Goal: Task Accomplishment & Management: Manage account settings

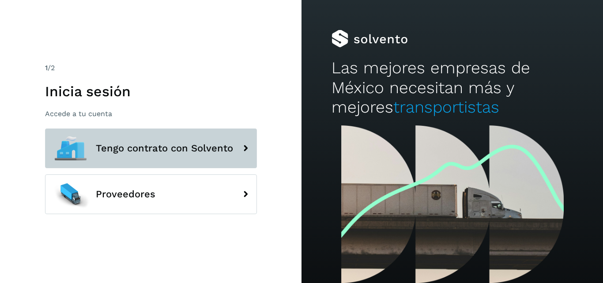
click at [148, 151] on span "Tengo contrato con Solvento" at bounding box center [164, 148] width 137 height 11
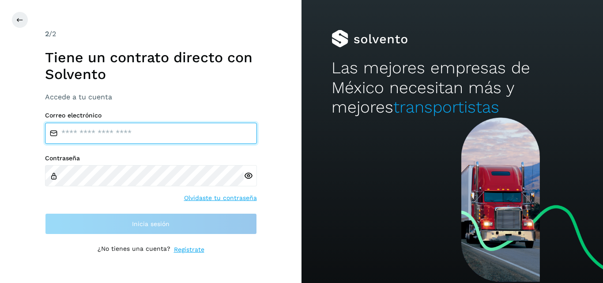
click at [128, 136] on input "email" at bounding box center [151, 133] width 212 height 21
type input "**********"
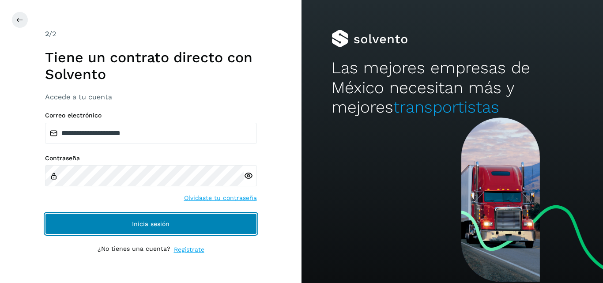
click at [173, 221] on button "Inicia sesión" at bounding box center [151, 223] width 212 height 21
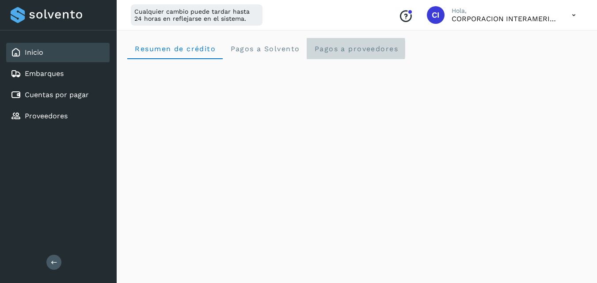
click at [338, 50] on span "Pagos a proveedores" at bounding box center [356, 49] width 84 height 8
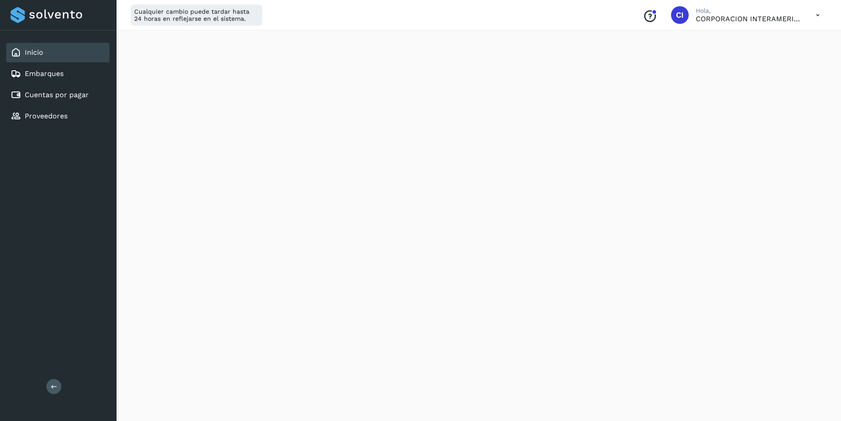
scroll to position [241, 0]
click at [57, 95] on link "Cuentas por pagar" at bounding box center [57, 95] width 64 height 8
click at [58, 95] on link "Cuentas por pagar" at bounding box center [57, 95] width 64 height 8
click at [56, 53] on div "Inicio" at bounding box center [57, 52] width 103 height 19
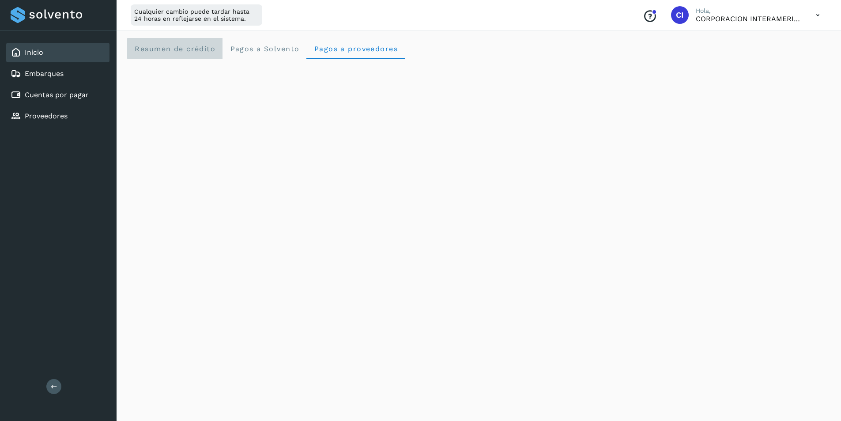
click at [192, 41] on crédito "Resumen de crédito" at bounding box center [174, 48] width 95 height 21
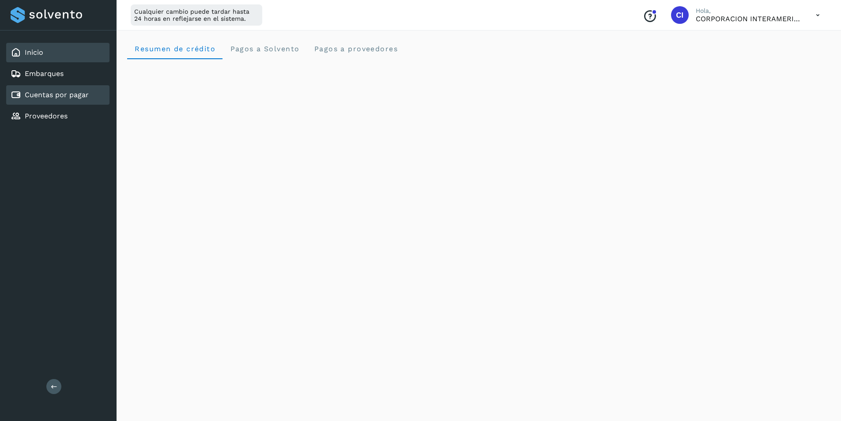
click at [45, 98] on link "Cuentas por pagar" at bounding box center [57, 95] width 64 height 8
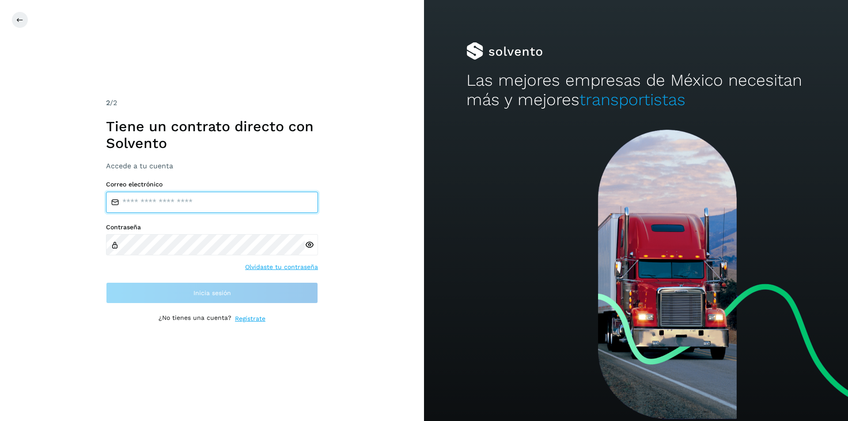
click at [193, 194] on input "email" at bounding box center [212, 202] width 212 height 21
type input "**********"
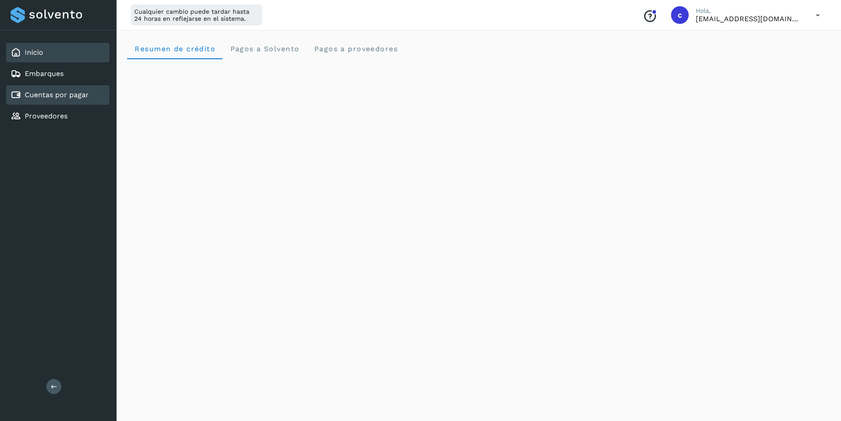
click at [76, 91] on link "Cuentas por pagar" at bounding box center [57, 95] width 64 height 8
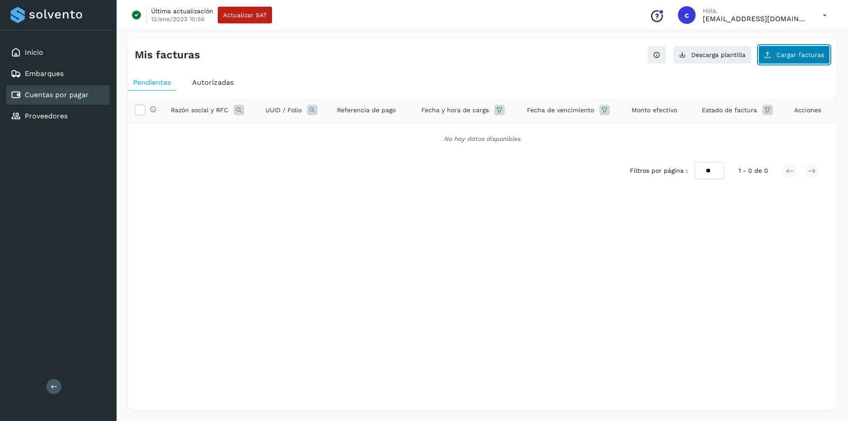
click at [771, 55] on icon at bounding box center [767, 54] width 7 height 7
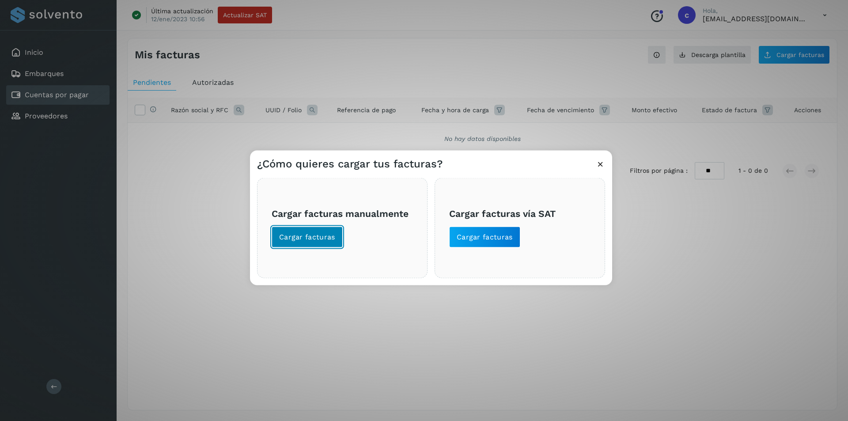
click at [333, 231] on button "Cargar facturas" at bounding box center [307, 236] width 71 height 21
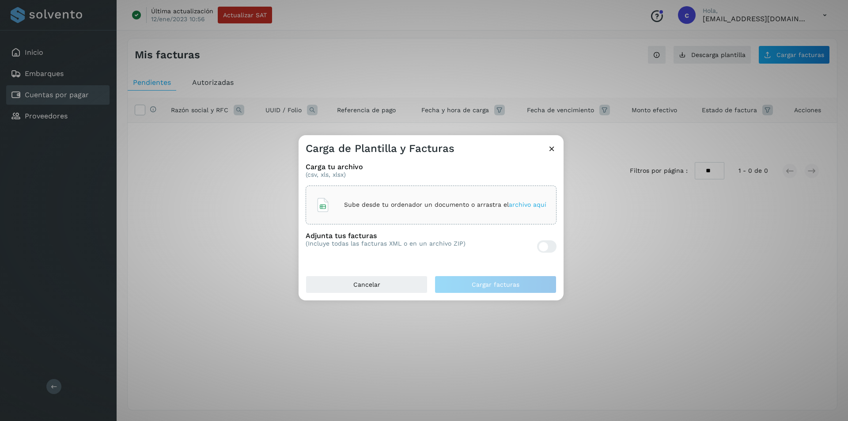
click at [347, 209] on div "Sube desde tu ordenador un documento o arrastra el archivo aquí" at bounding box center [431, 205] width 231 height 24
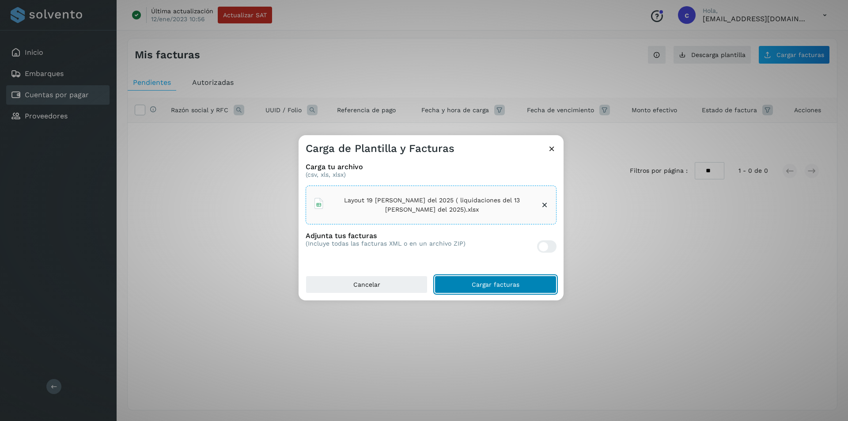
click at [483, 280] on button "Cargar facturas" at bounding box center [496, 285] width 122 height 18
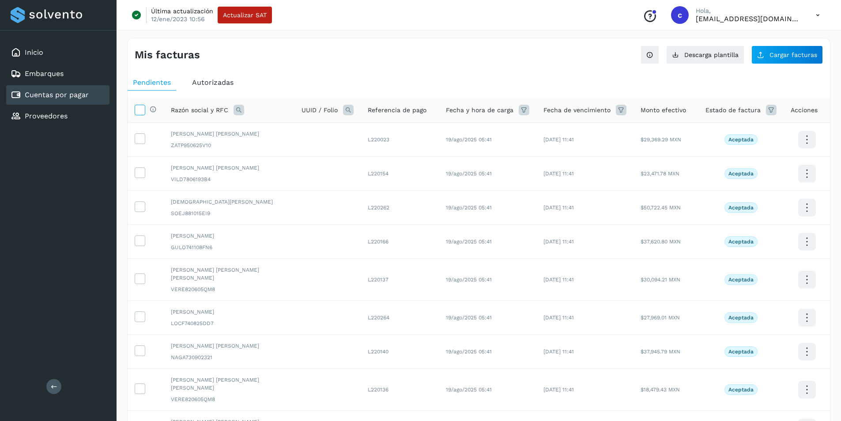
click at [144, 110] on icon at bounding box center [139, 109] width 9 height 9
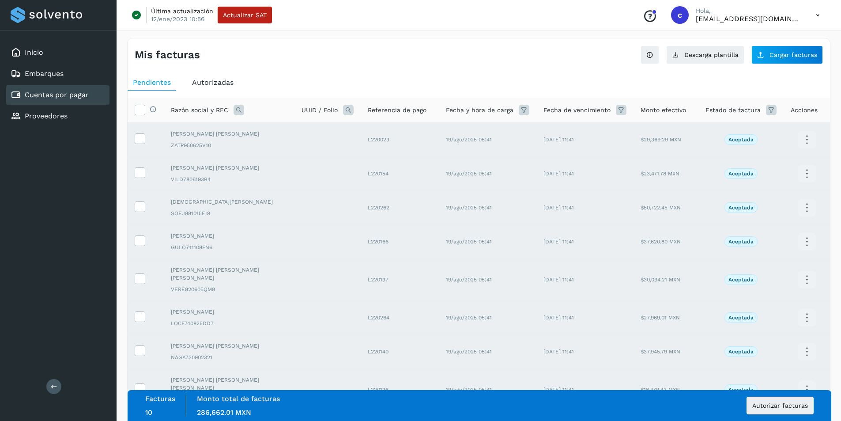
scroll to position [117, 0]
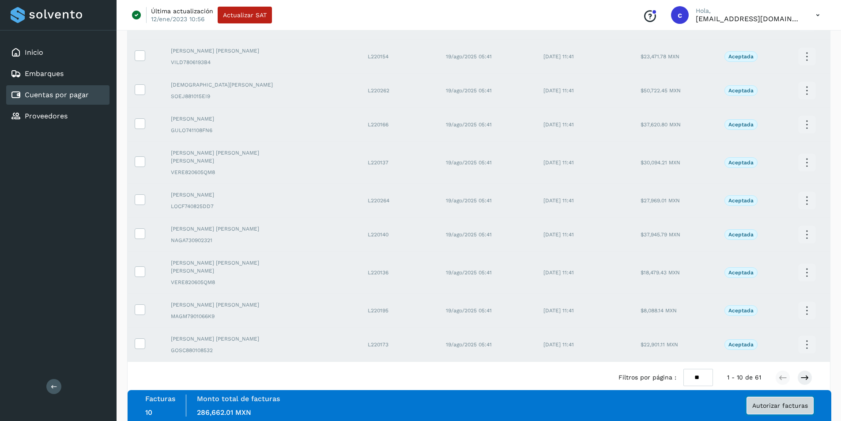
click at [773, 404] on span "Autorizar facturas" at bounding box center [780, 405] width 56 height 6
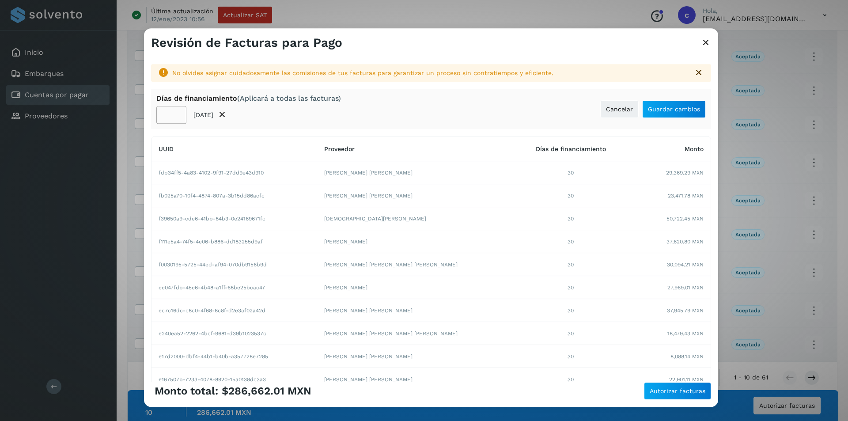
click at [166, 115] on input "**" at bounding box center [171, 115] width 30 height 18
type input "**"
click at [672, 113] on button "Guardar cambios" at bounding box center [674, 109] width 64 height 18
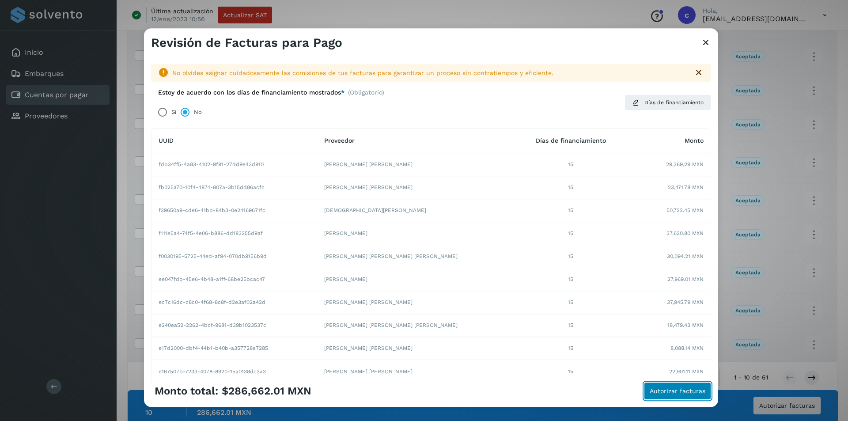
click at [686, 390] on span "Autorizar facturas" at bounding box center [678, 391] width 56 height 6
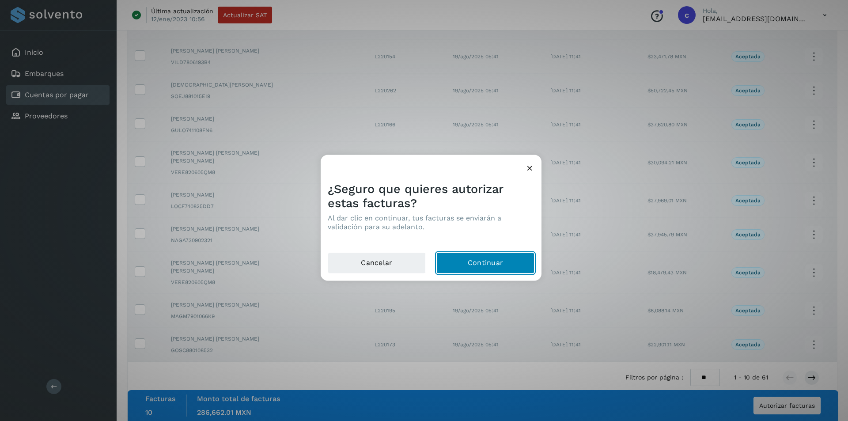
click at [503, 268] on button "Continuar" at bounding box center [485, 262] width 98 height 21
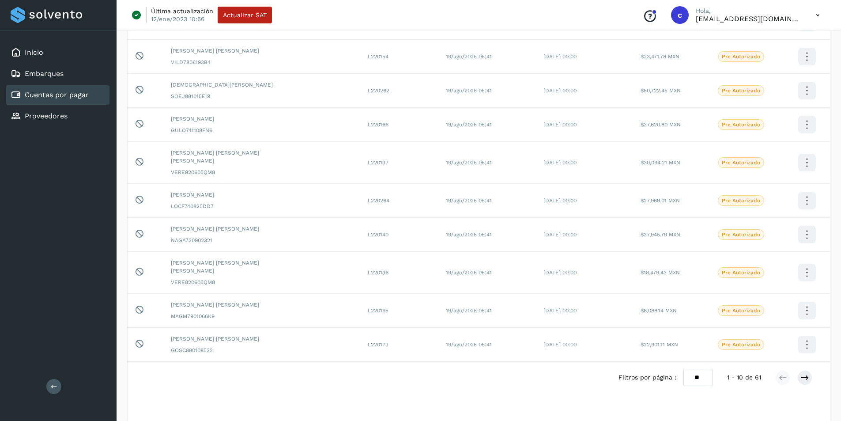
scroll to position [0, 0]
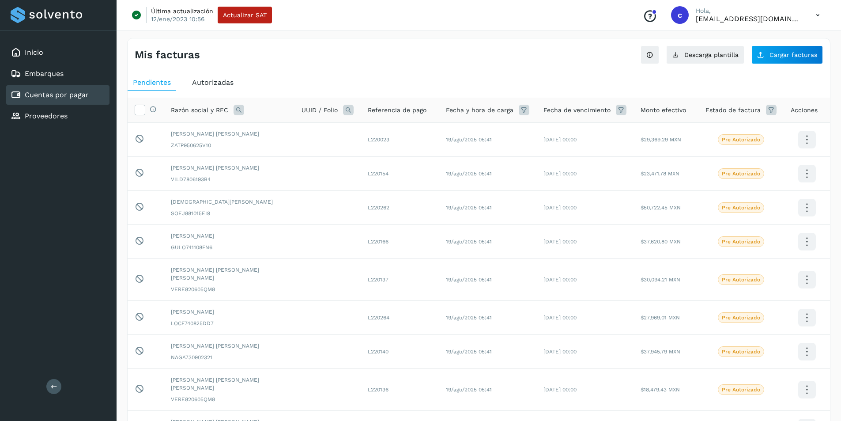
click at [772, 113] on icon at bounding box center [771, 110] width 11 height 11
click at [699, 131] on input "text" at bounding box center [704, 132] width 95 height 14
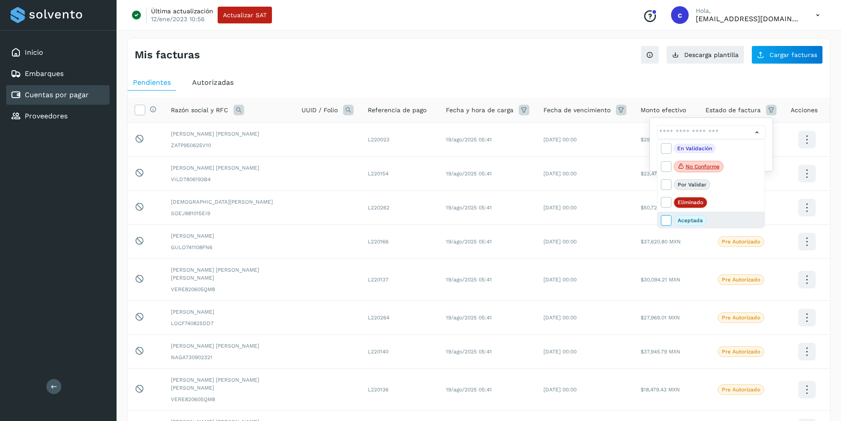
click at [667, 219] on icon at bounding box center [665, 219] width 9 height 9
type input "**********"
click at [770, 151] on div at bounding box center [420, 210] width 841 height 421
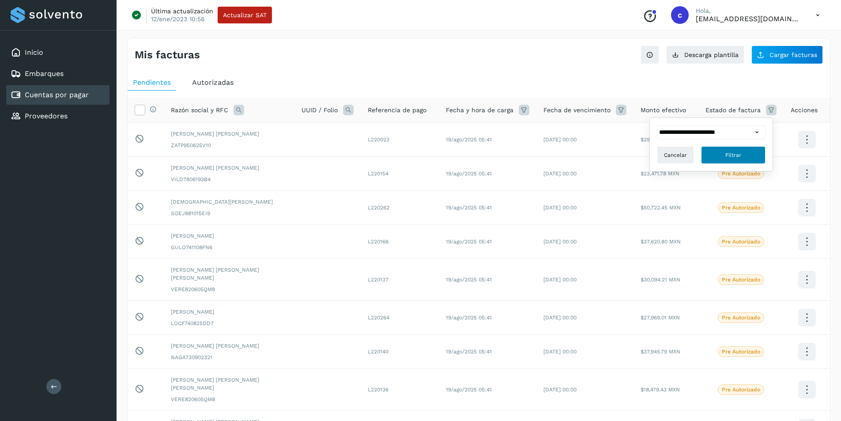
click at [724, 156] on button "Filtrar" at bounding box center [733, 155] width 64 height 18
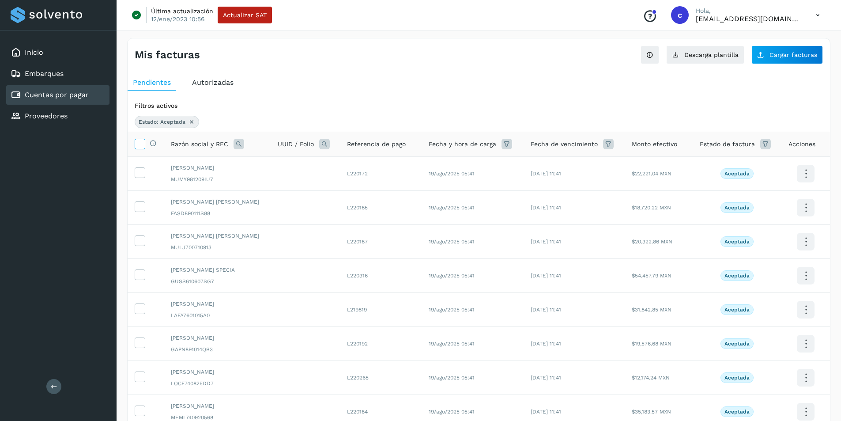
click at [138, 145] on icon at bounding box center [139, 143] width 9 height 9
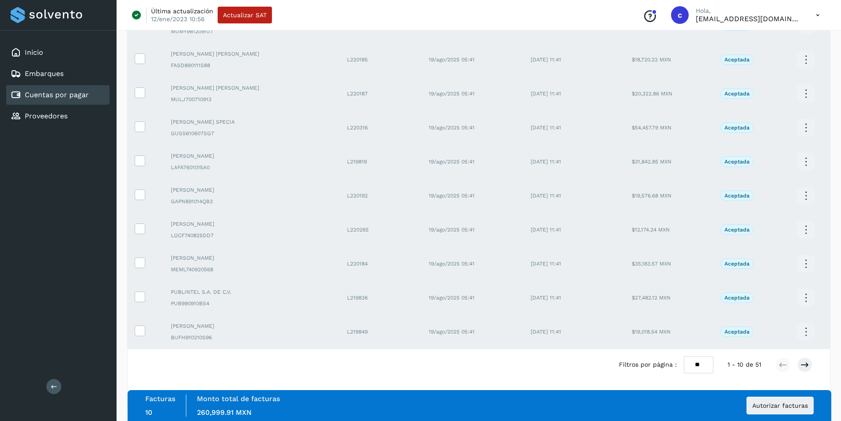
scroll to position [151, 0]
click at [771, 409] on button "Autorizar facturas" at bounding box center [780, 406] width 67 height 18
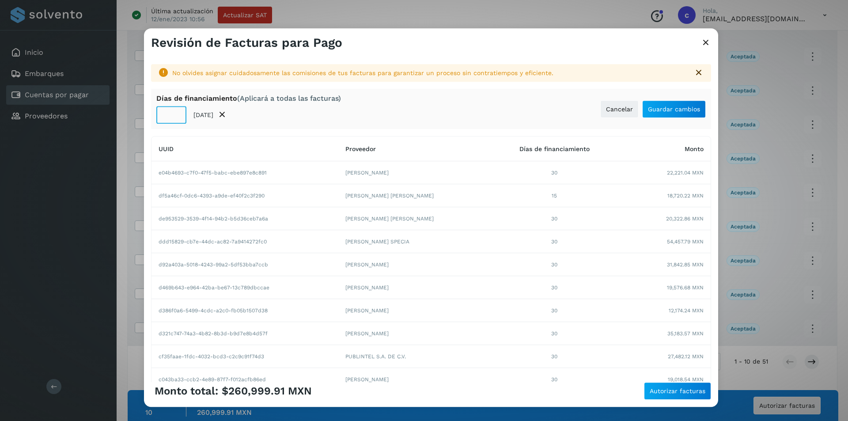
click at [165, 117] on input "**" at bounding box center [171, 115] width 30 height 18
type input "**"
click at [669, 108] on span "Guardar cambios" at bounding box center [674, 109] width 52 height 6
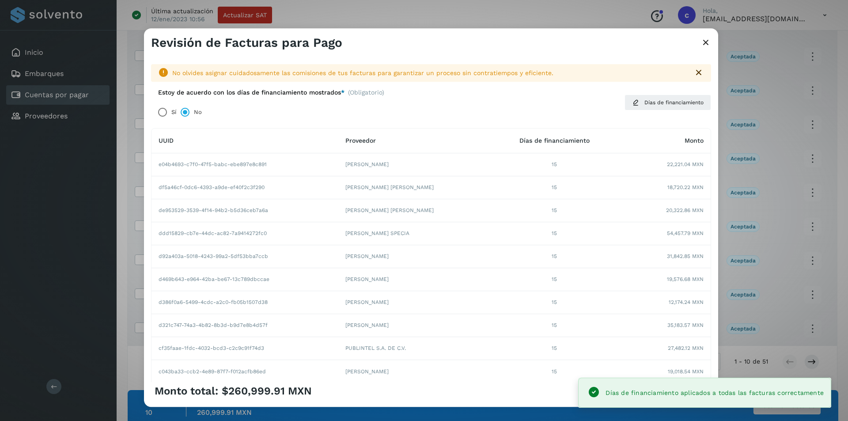
click at [560, 400] on div "Monto total: $260,999.91 MXN Autorizar facturas" at bounding box center [431, 394] width 574 height 25
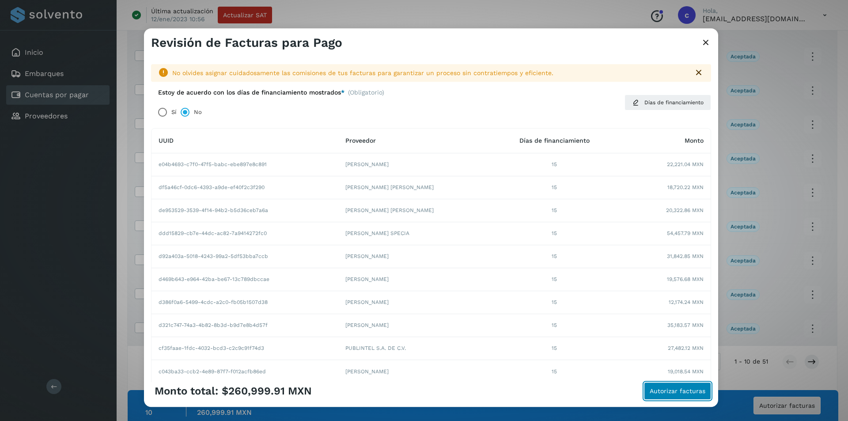
click at [677, 391] on span "Autorizar facturas" at bounding box center [678, 391] width 56 height 6
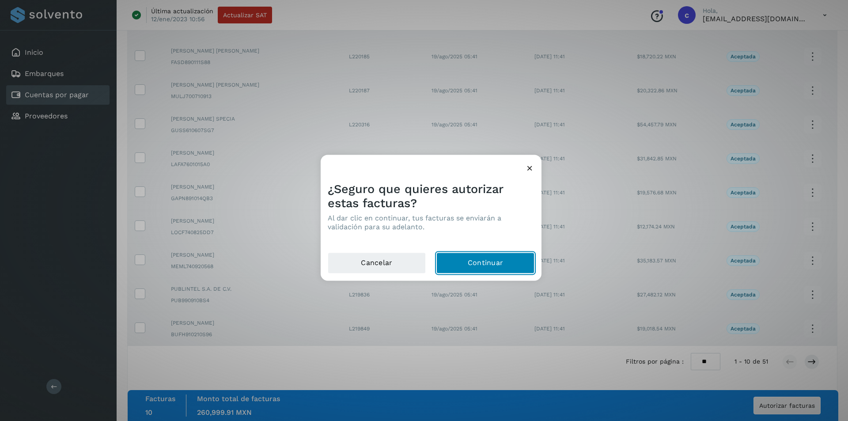
click at [491, 269] on button "Continuar" at bounding box center [485, 262] width 98 height 21
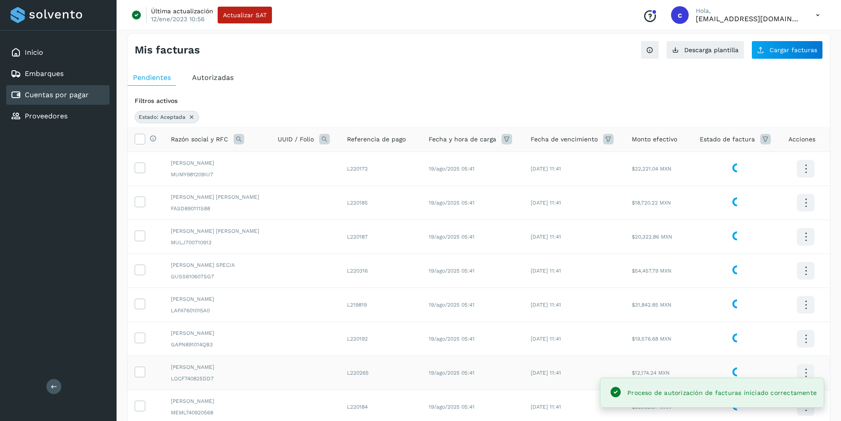
scroll to position [0, 0]
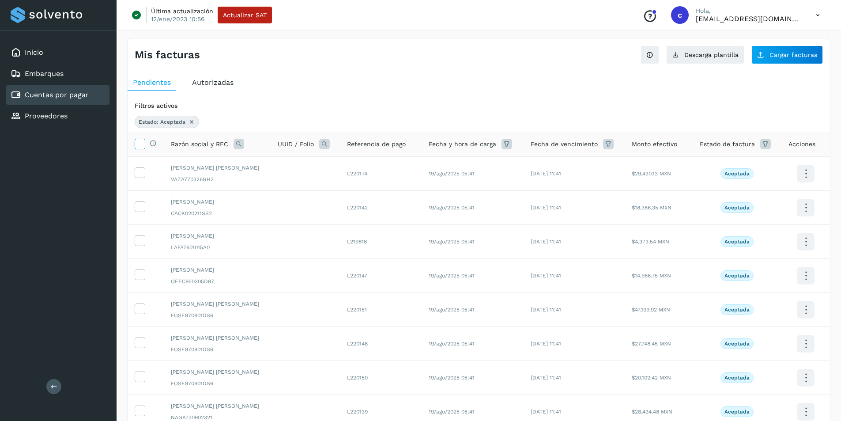
click at [140, 145] on icon at bounding box center [139, 143] width 9 height 9
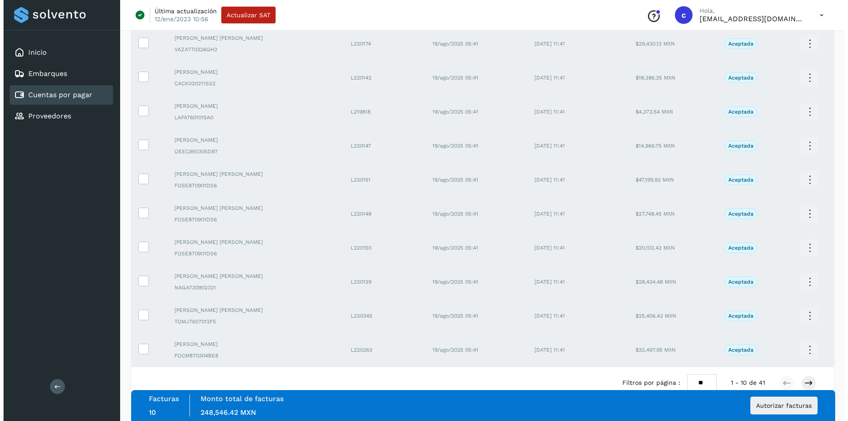
scroll to position [151, 0]
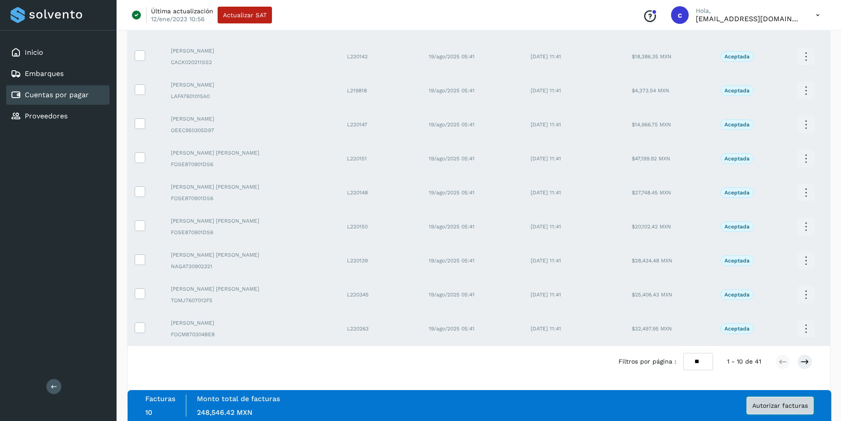
click at [786, 411] on button "Autorizar facturas" at bounding box center [780, 406] width 67 height 18
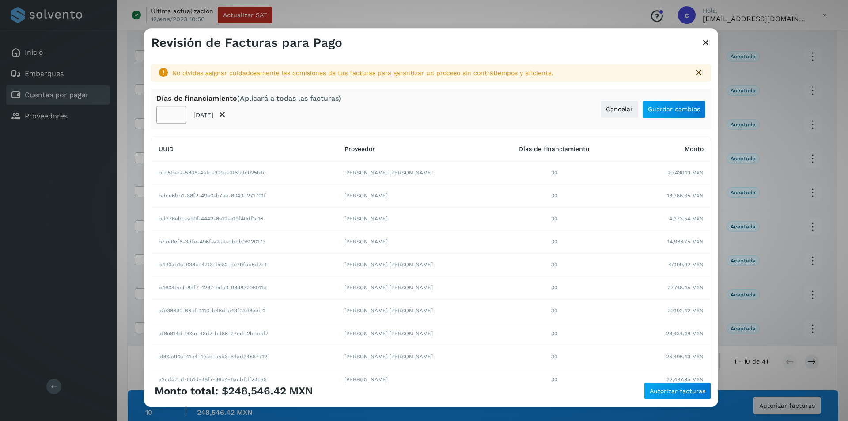
click at [170, 113] on input "**" at bounding box center [171, 115] width 30 height 18
type input "**"
click at [684, 110] on span "Guardar cambios" at bounding box center [674, 109] width 52 height 6
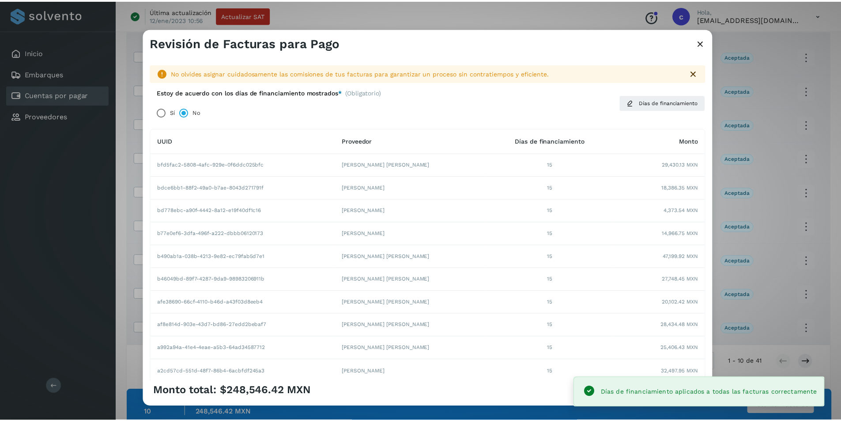
scroll to position [72, 0]
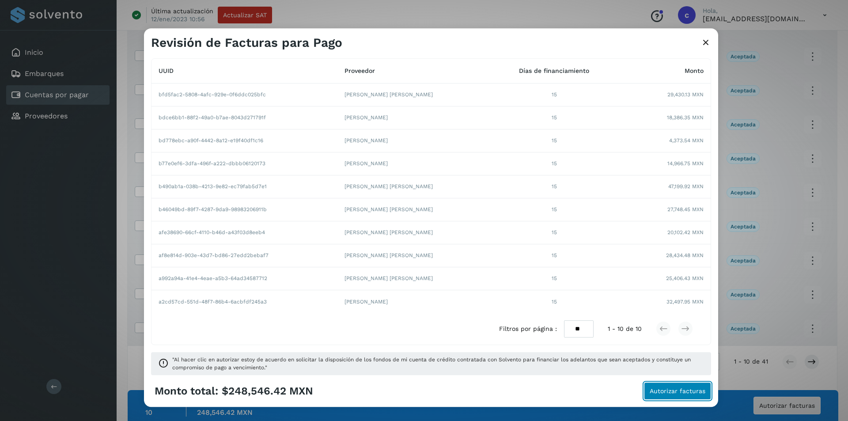
click at [663, 388] on span "Autorizar facturas" at bounding box center [678, 391] width 56 height 6
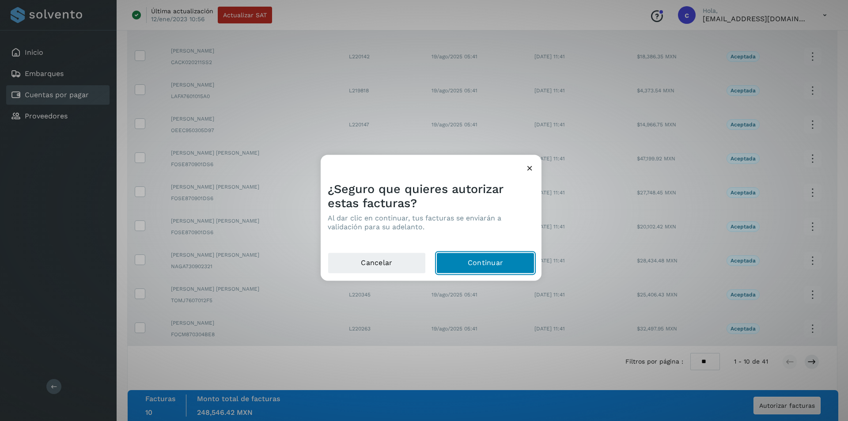
click at [508, 268] on button "Continuar" at bounding box center [485, 262] width 98 height 21
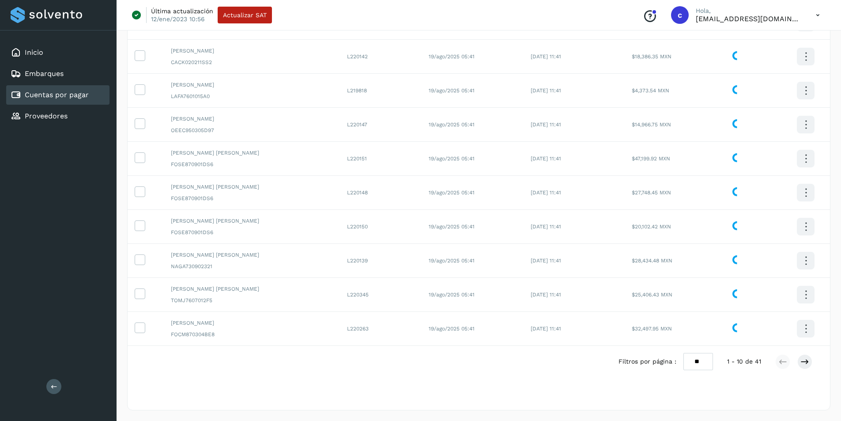
scroll to position [0, 0]
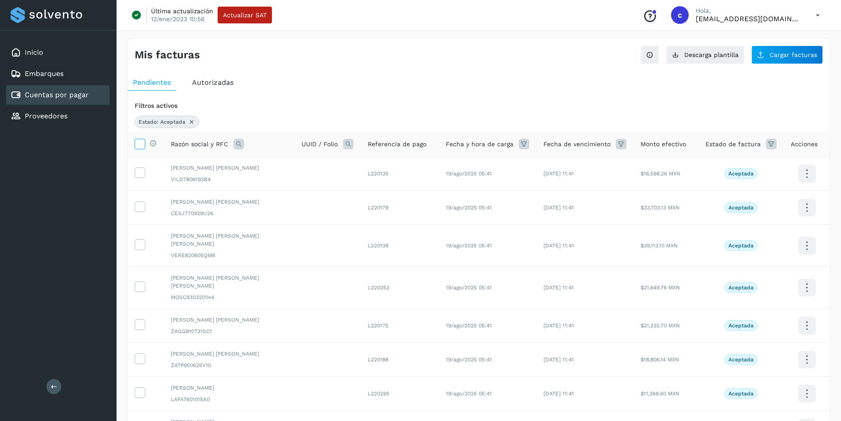
click at [140, 146] on icon at bounding box center [139, 143] width 9 height 9
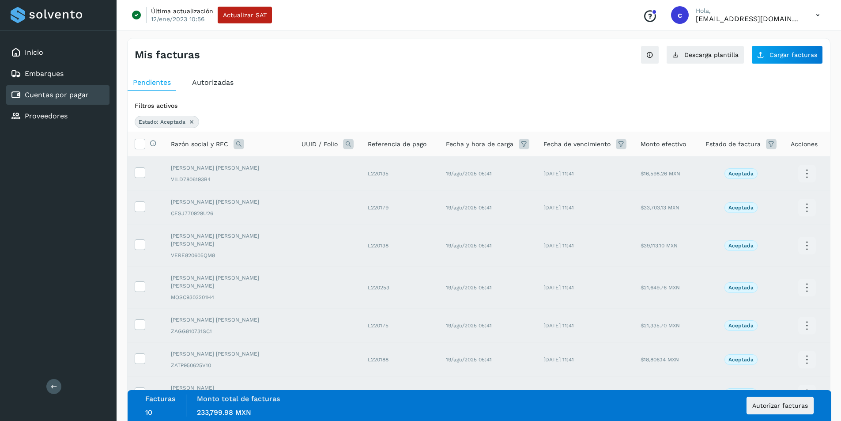
scroll to position [151, 0]
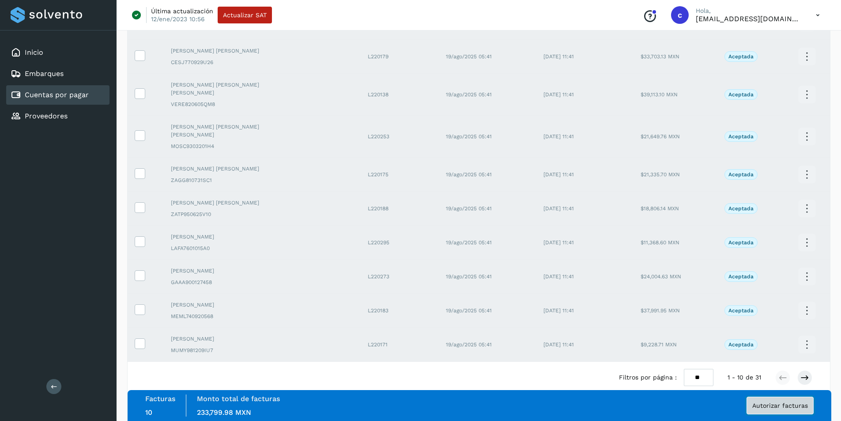
click at [783, 401] on button "Autorizar facturas" at bounding box center [780, 406] width 67 height 18
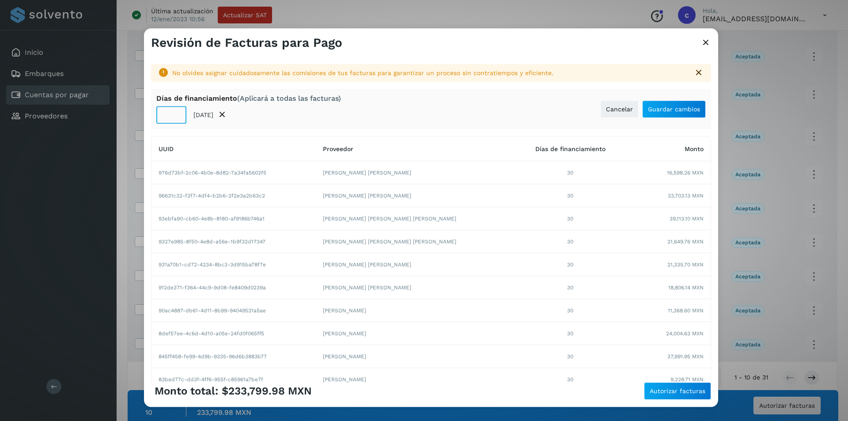
click at [172, 115] on input "**" at bounding box center [171, 115] width 30 height 18
type input "**"
click at [677, 109] on span "Guardar cambios" at bounding box center [674, 109] width 52 height 6
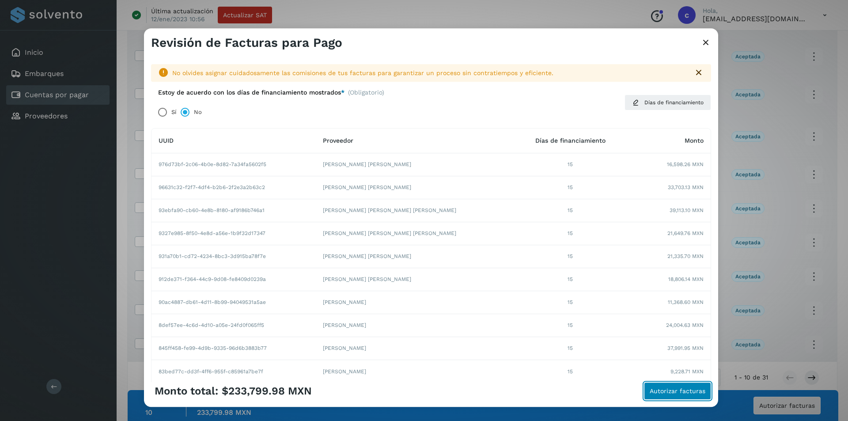
click at [673, 385] on button "Autorizar facturas" at bounding box center [677, 391] width 67 height 18
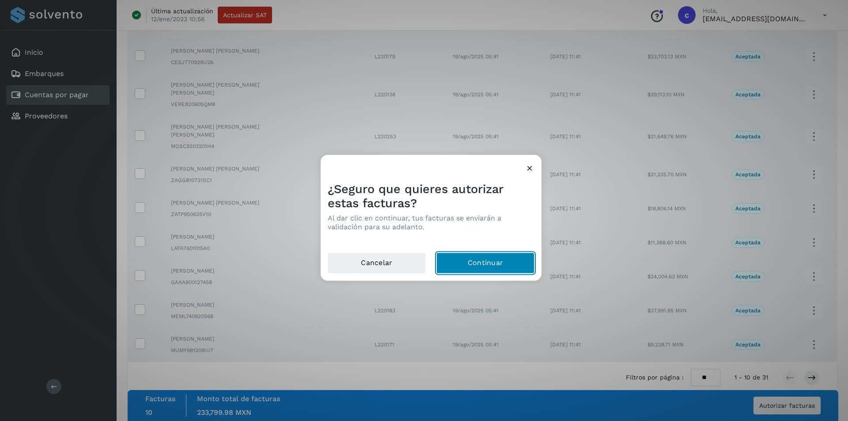
click at [489, 265] on button "Continuar" at bounding box center [485, 262] width 98 height 21
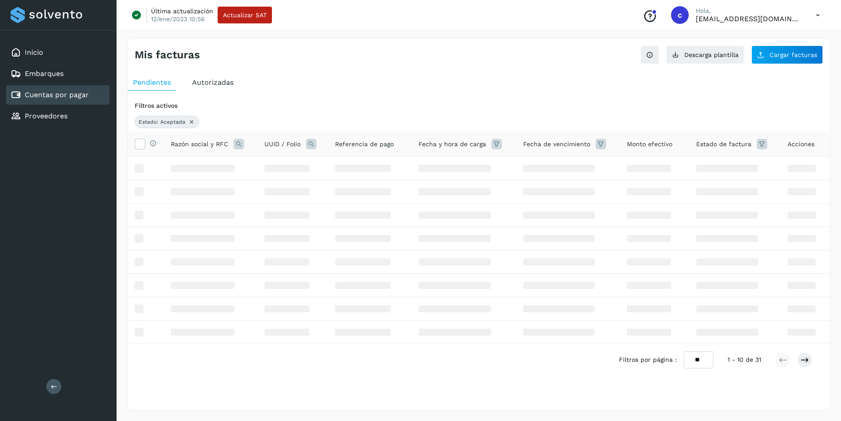
scroll to position [0, 0]
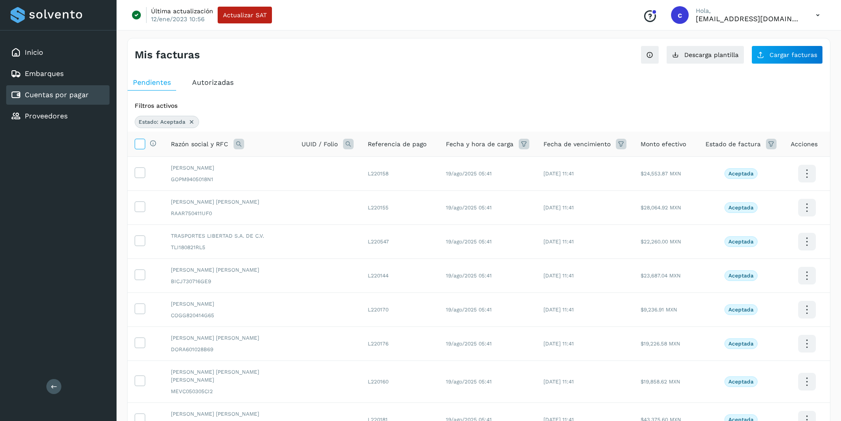
click at [141, 146] on icon at bounding box center [139, 143] width 9 height 9
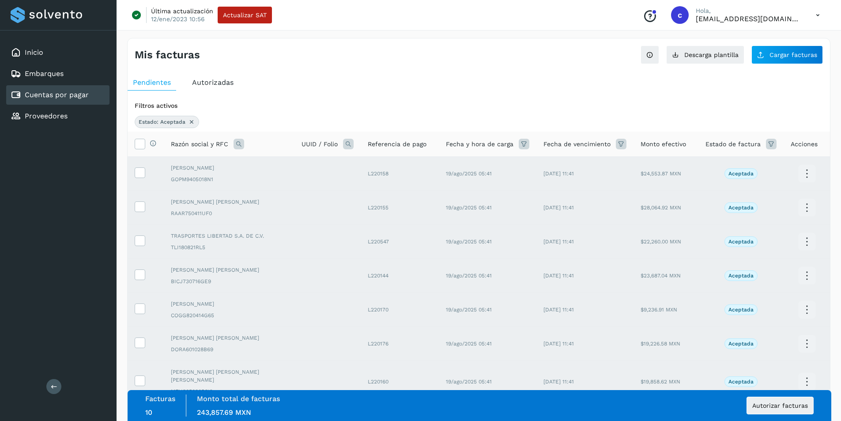
scroll to position [151, 0]
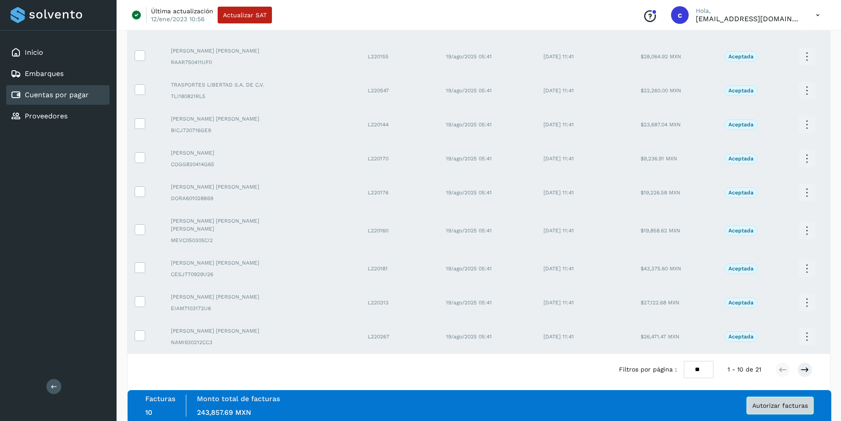
click at [773, 398] on button "Autorizar facturas" at bounding box center [780, 406] width 67 height 18
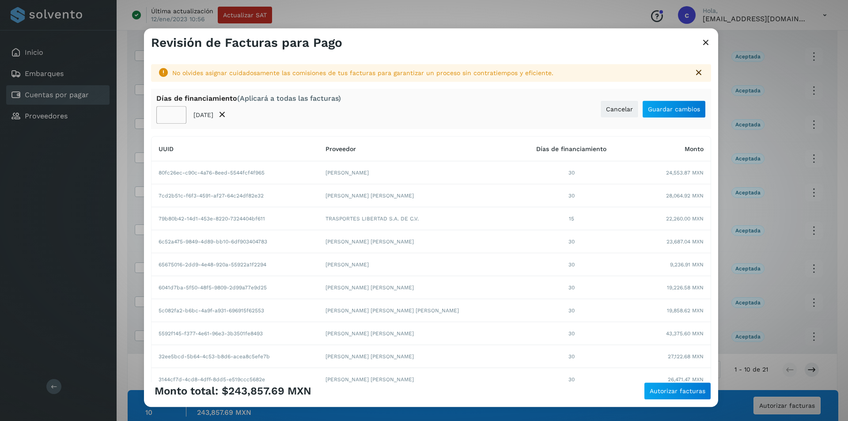
click at [167, 115] on input "**" at bounding box center [171, 115] width 30 height 18
type input "**"
click at [693, 104] on button "Guardar cambios" at bounding box center [674, 109] width 64 height 18
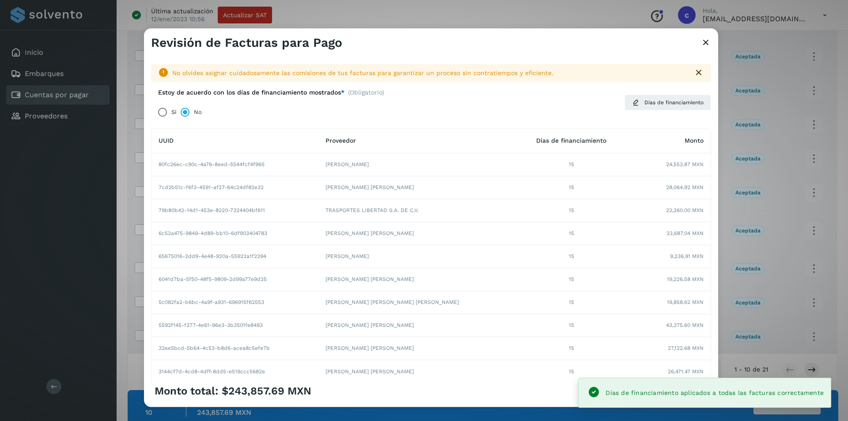
click at [567, 397] on div "Monto total: $243,857.69 MXN Autorizar facturas" at bounding box center [431, 391] width 560 height 18
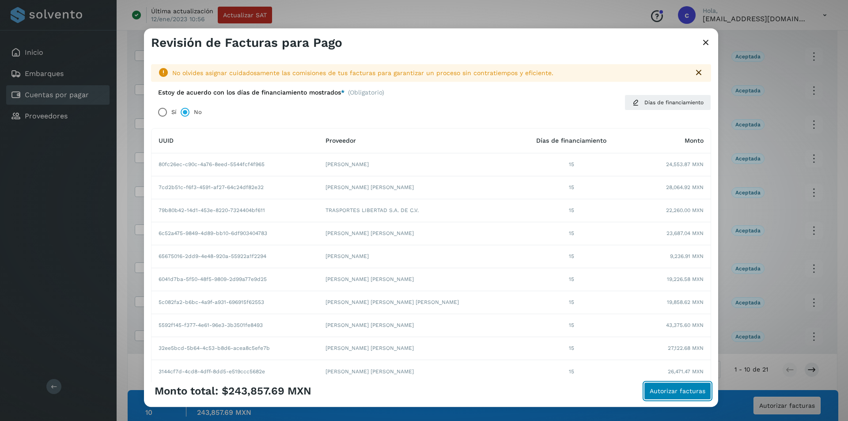
click at [687, 393] on span "Autorizar facturas" at bounding box center [678, 391] width 56 height 6
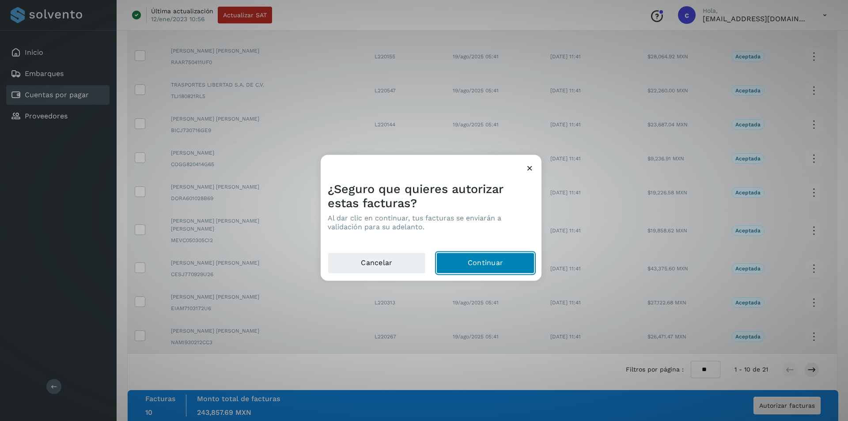
click at [487, 266] on button "Continuar" at bounding box center [485, 262] width 98 height 21
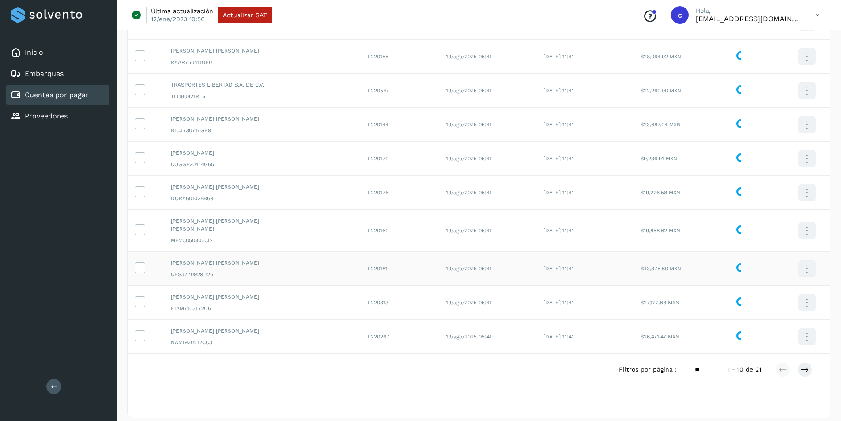
scroll to position [0, 0]
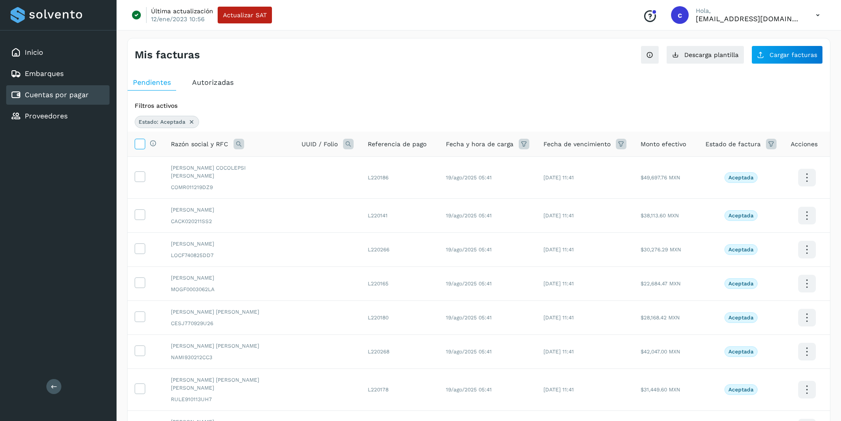
click at [145, 145] on label at bounding box center [140, 144] width 11 height 11
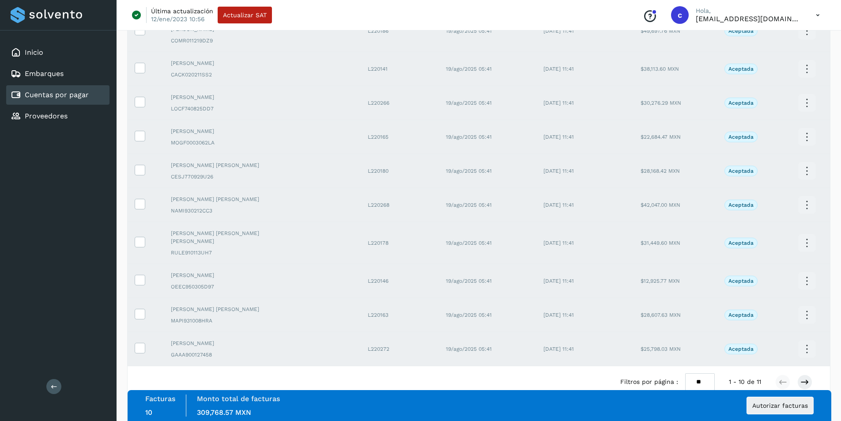
scroll to position [151, 0]
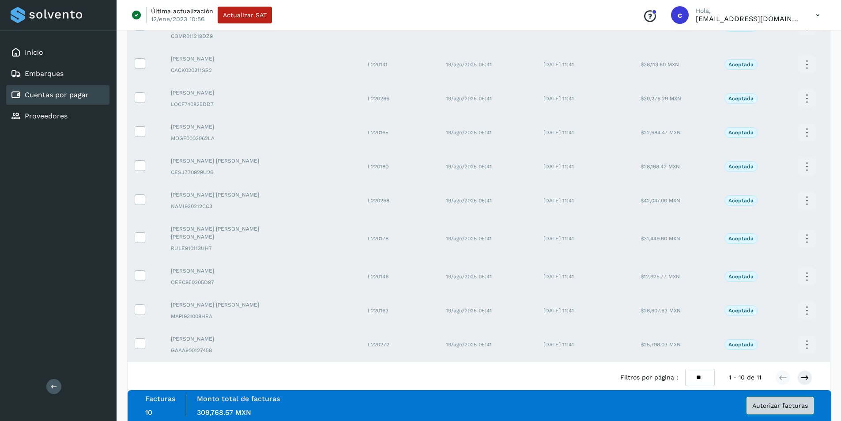
click at [782, 412] on button "Autorizar facturas" at bounding box center [780, 406] width 67 height 18
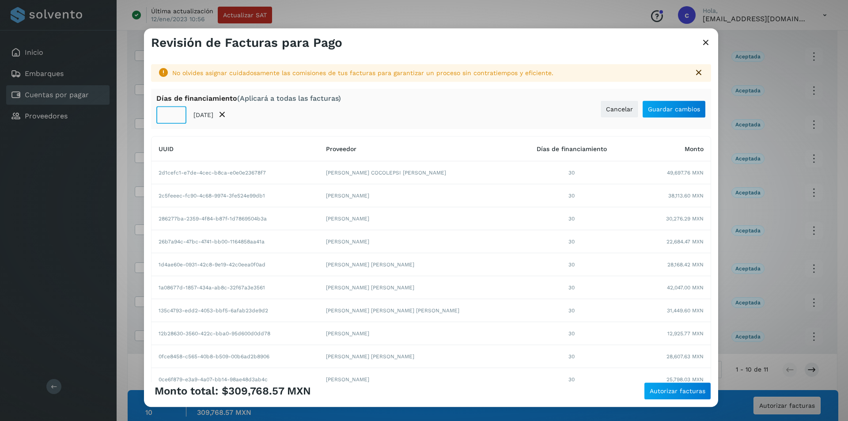
click at [168, 115] on input "**" at bounding box center [171, 115] width 30 height 18
type input "**"
click at [665, 117] on button "Guardar cambios" at bounding box center [674, 109] width 64 height 18
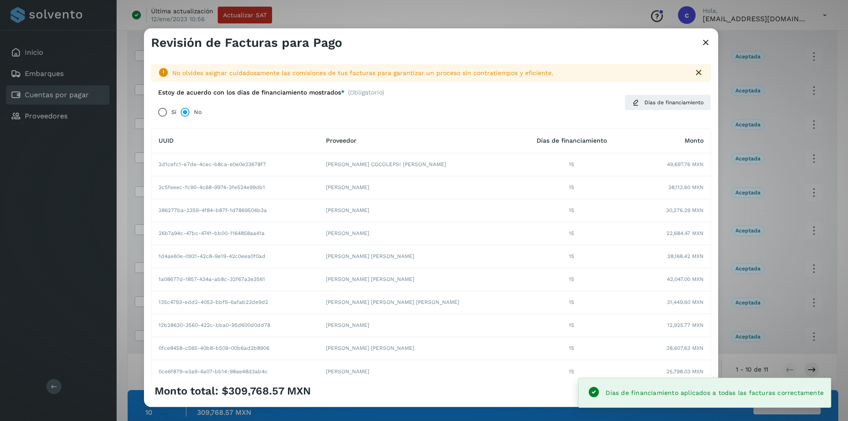
click at [554, 397] on div "Monto total: $309,768.57 MXN Autorizar facturas" at bounding box center [431, 391] width 560 height 18
click at [566, 394] on div "Monto total: $309,768.57 MXN Autorizar facturas" at bounding box center [431, 391] width 560 height 18
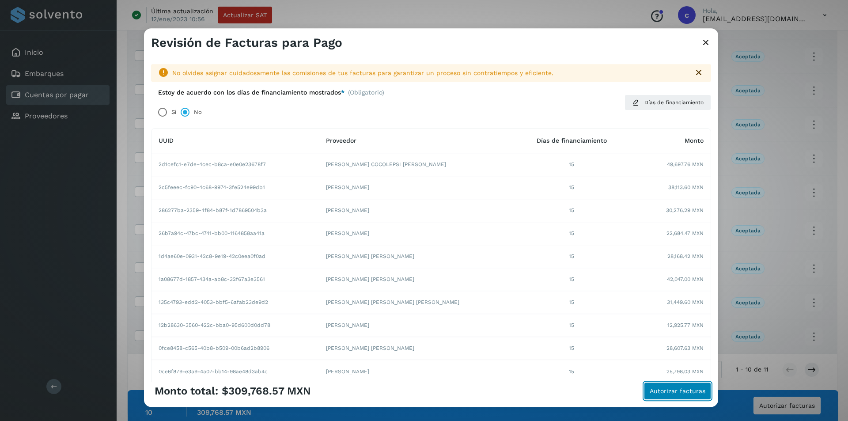
click at [679, 393] on span "Autorizar facturas" at bounding box center [678, 391] width 56 height 6
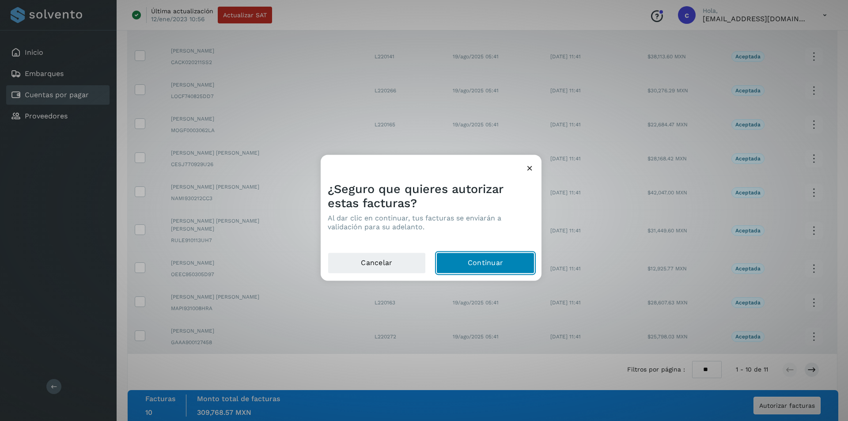
click at [497, 260] on button "Continuar" at bounding box center [485, 262] width 98 height 21
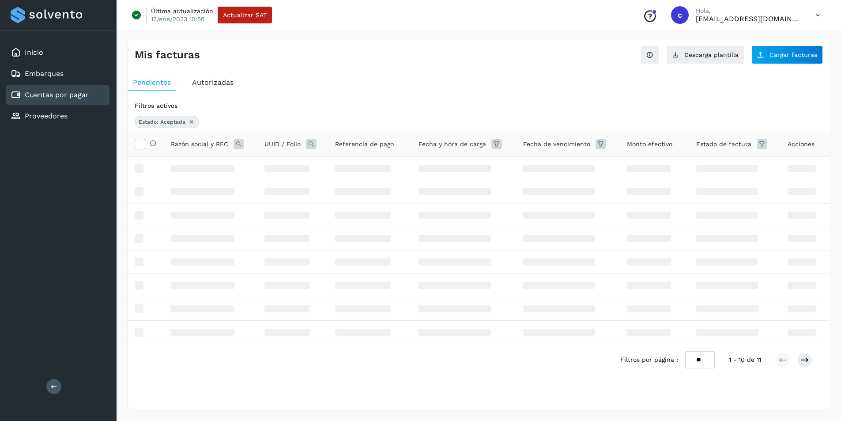
scroll to position [0, 0]
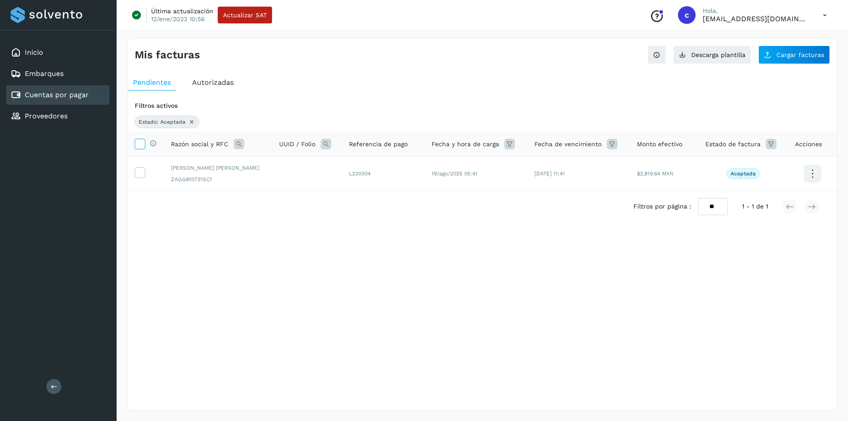
click at [142, 144] on icon at bounding box center [139, 143] width 9 height 9
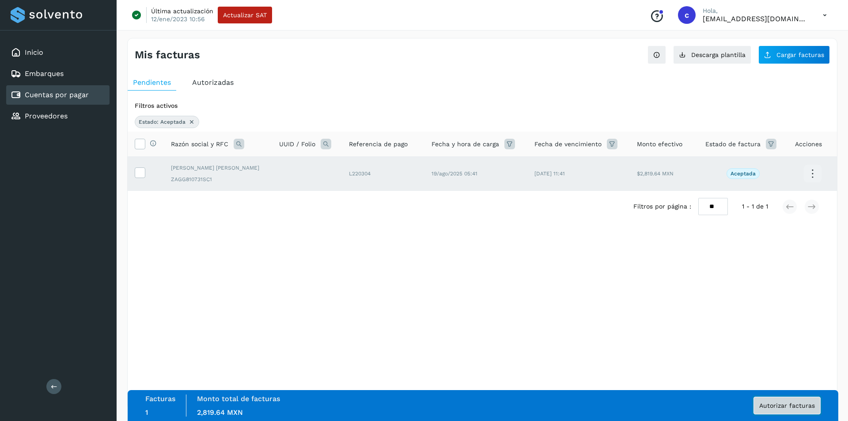
click at [784, 399] on button "Autorizar facturas" at bounding box center [786, 406] width 67 height 18
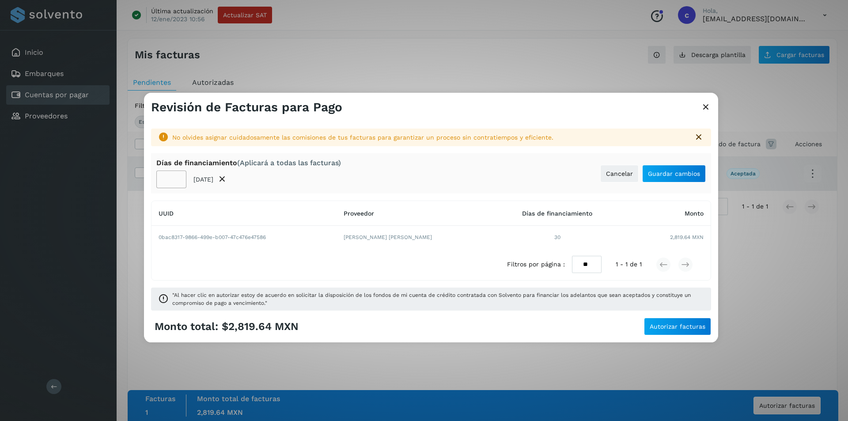
click at [167, 179] on input "**" at bounding box center [171, 179] width 30 height 18
type input "**"
click at [657, 173] on span "Guardar cambios" at bounding box center [674, 173] width 52 height 6
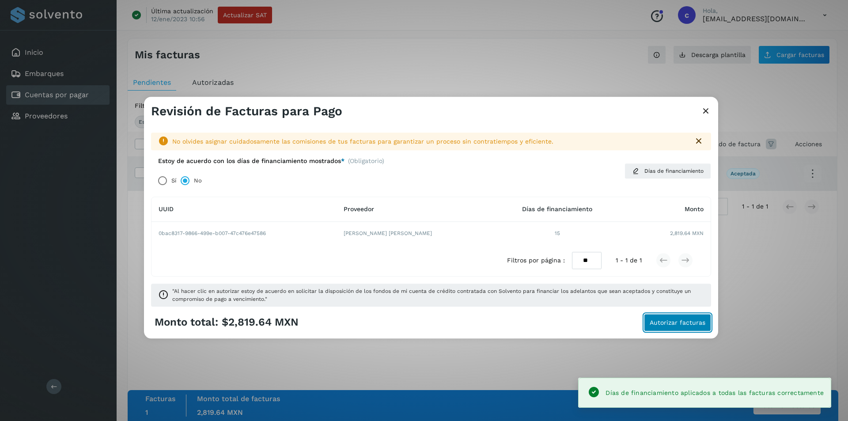
click at [681, 328] on button "Autorizar facturas" at bounding box center [677, 323] width 67 height 18
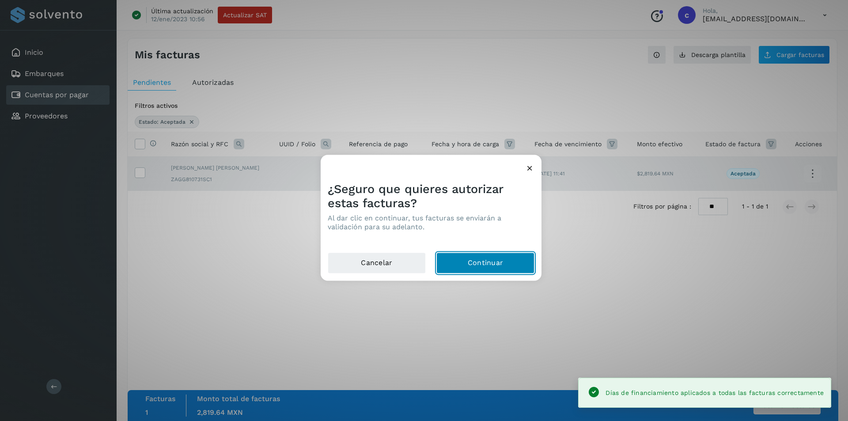
click at [495, 259] on button "Continuar" at bounding box center [485, 262] width 98 height 21
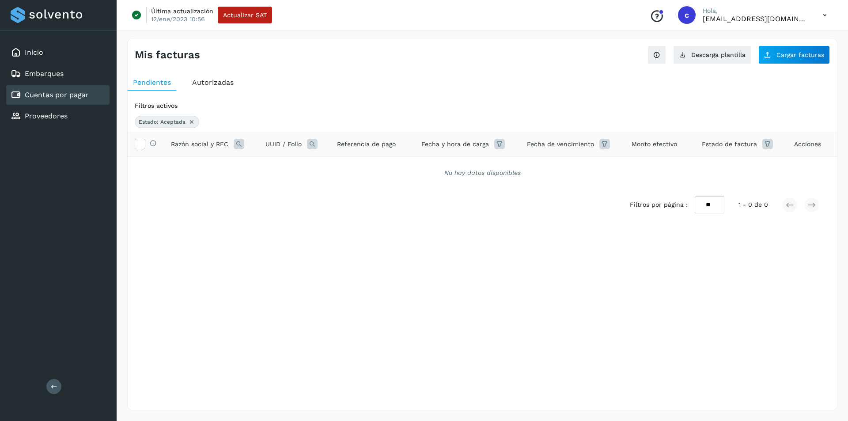
click at [202, 87] on div "Autorizadas" at bounding box center [213, 83] width 52 height 16
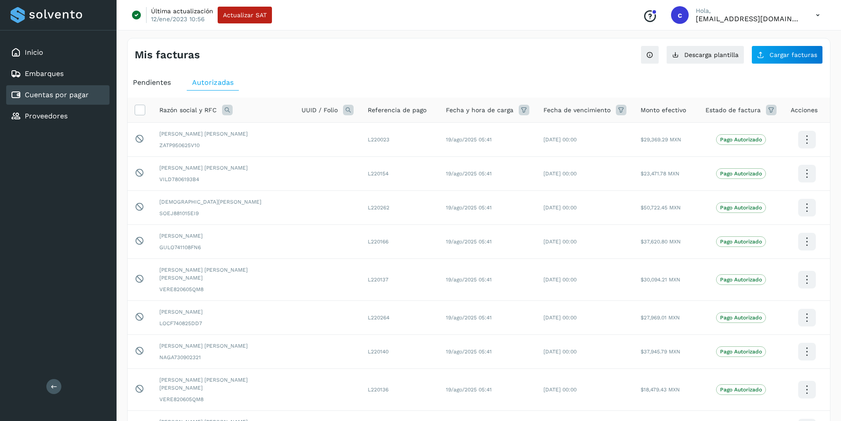
click at [167, 83] on span "Pendientes" at bounding box center [152, 82] width 38 height 8
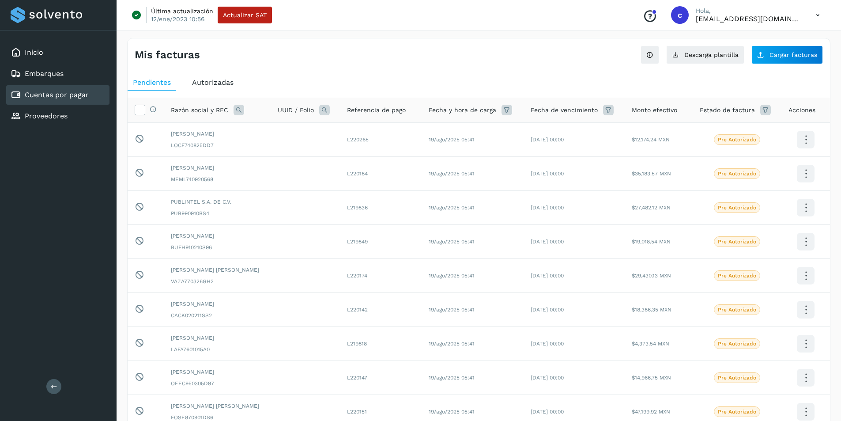
click at [210, 84] on span "Autorizadas" at bounding box center [213, 82] width 42 height 8
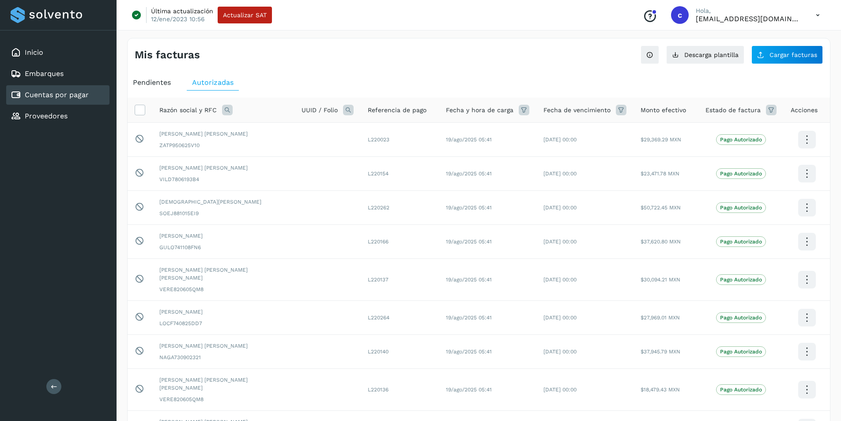
click at [226, 110] on icon at bounding box center [227, 110] width 11 height 11
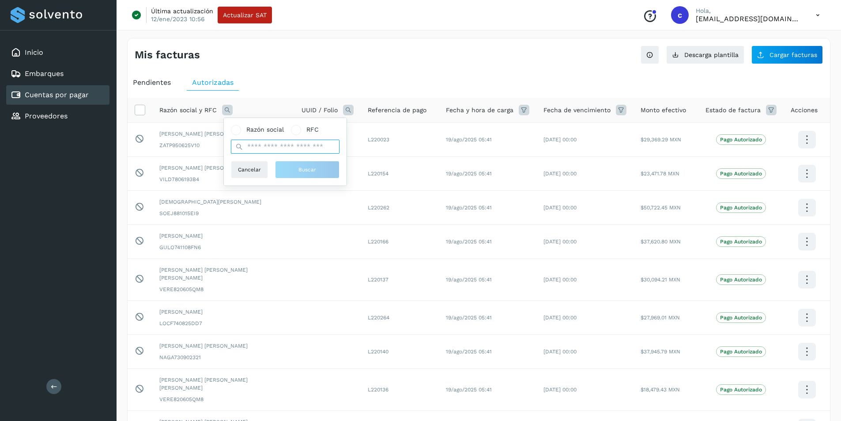
click at [254, 147] on input "text" at bounding box center [285, 147] width 109 height 14
type input "********"
click at [303, 169] on span "Buscar" at bounding box center [308, 170] width 18 height 8
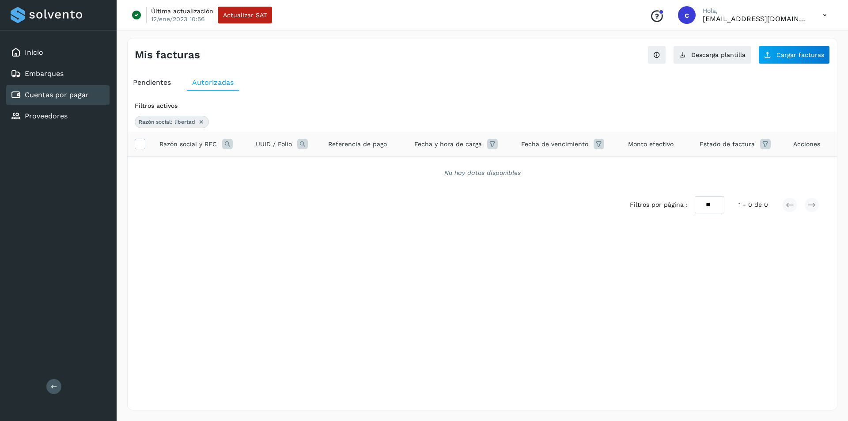
click at [200, 121] on icon at bounding box center [201, 121] width 7 height 7
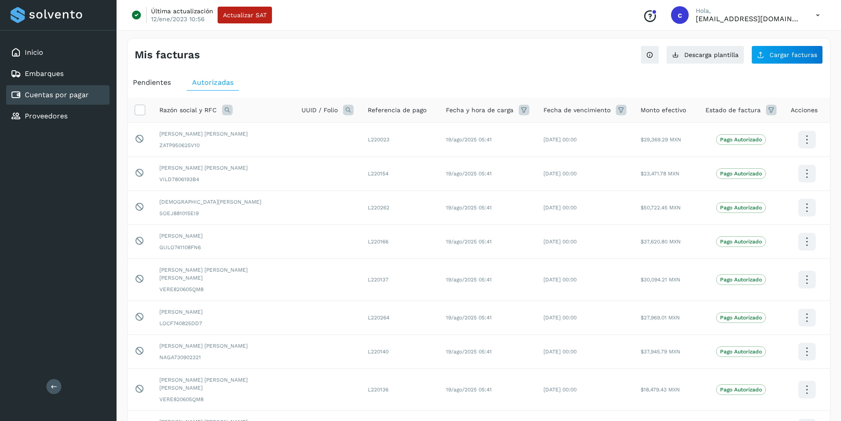
click at [220, 110] on div "Razón social y RFC" at bounding box center [223, 110] width 128 height 11
click at [230, 110] on icon at bounding box center [227, 110] width 11 height 11
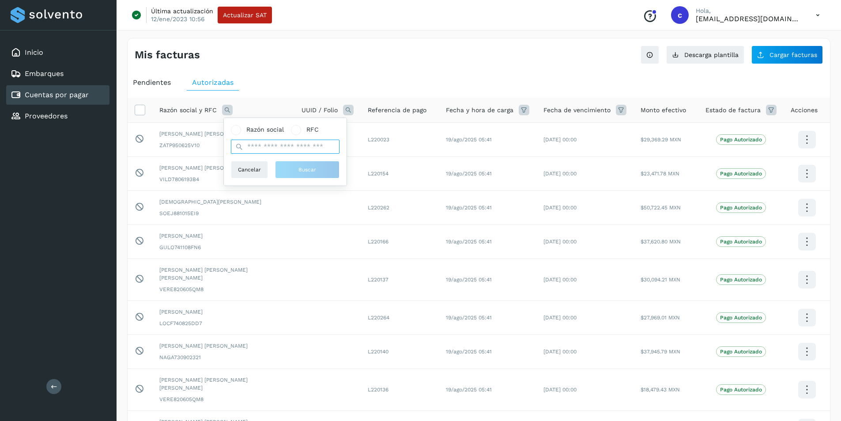
click at [280, 146] on input "text" at bounding box center [285, 147] width 109 height 14
click at [238, 132] on span at bounding box center [236, 130] width 10 height 10
click at [260, 145] on input "text" at bounding box center [285, 147] width 109 height 14
type input "*********"
click at [291, 163] on button "Buscar" at bounding box center [307, 170] width 64 height 18
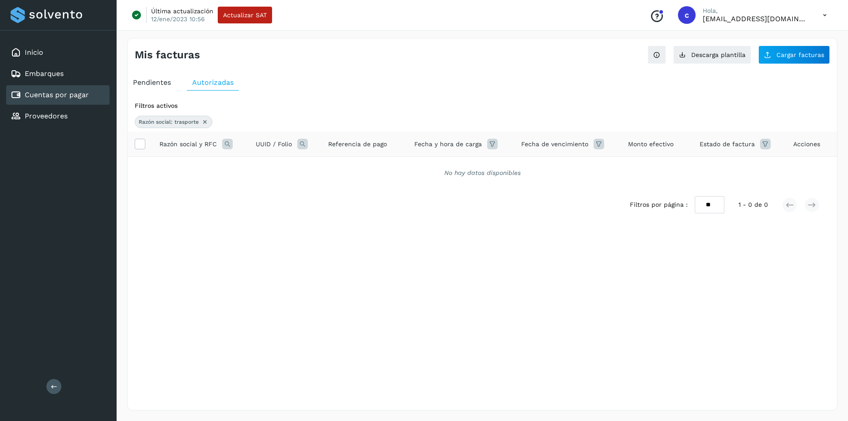
click at [205, 121] on icon at bounding box center [204, 121] width 7 height 7
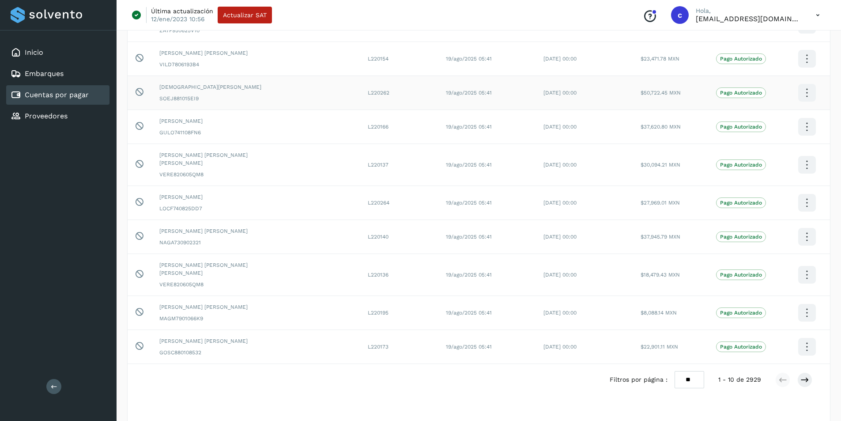
scroll to position [117, 0]
click at [810, 370] on button at bounding box center [805, 377] width 15 height 15
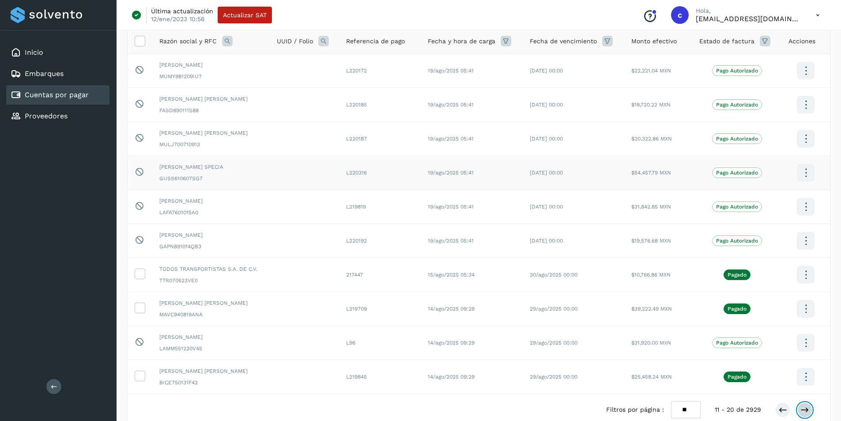
scroll to position [0, 0]
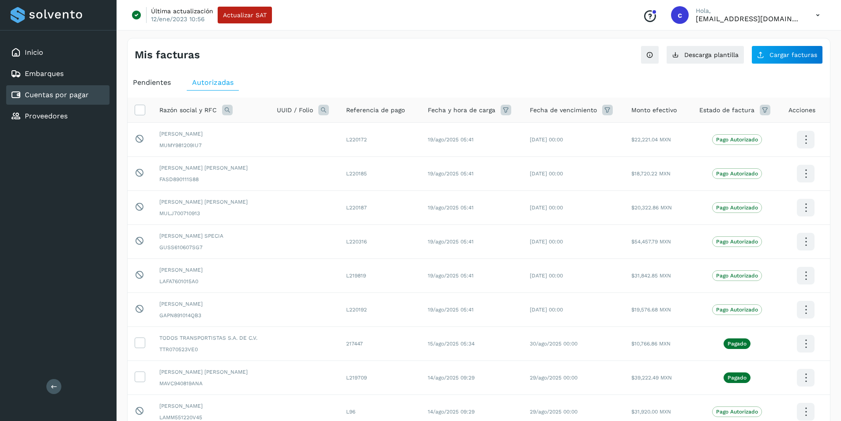
click at [166, 87] on div "Pendientes" at bounding box center [152, 83] width 49 height 16
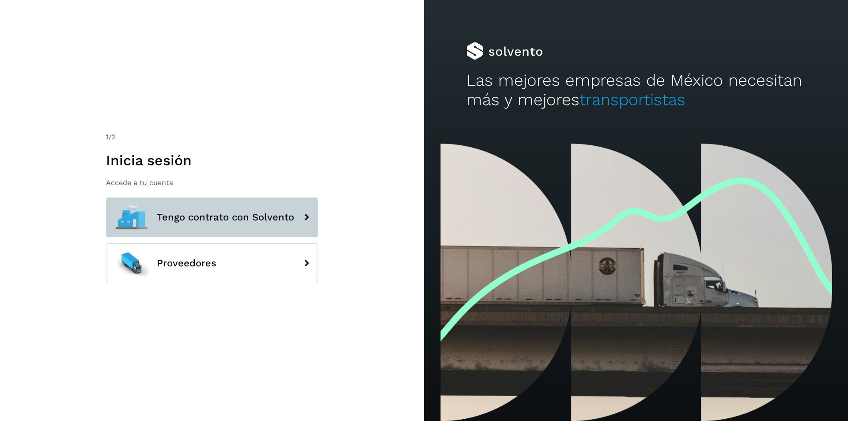
click at [202, 199] on button "Tengo contrato con Solvento" at bounding box center [212, 217] width 212 height 40
click at [208, 219] on span "Tengo contrato con Solvento" at bounding box center [225, 217] width 137 height 11
click at [307, 216] on icon at bounding box center [307, 217] width 18 height 18
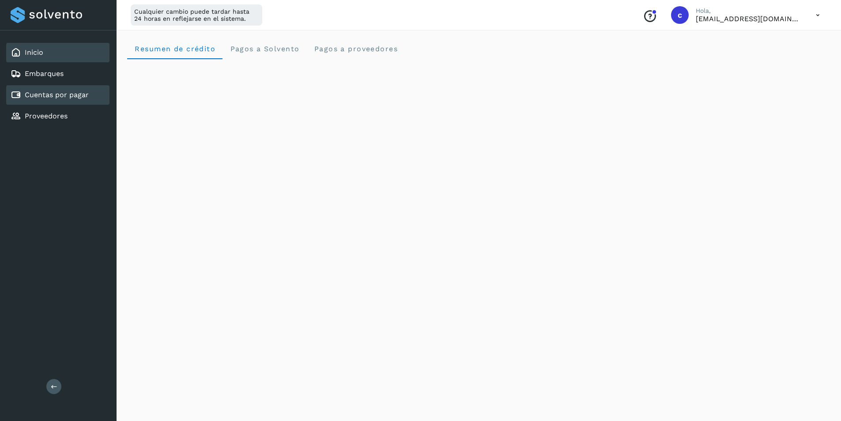
click at [72, 97] on link "Cuentas por pagar" at bounding box center [57, 95] width 64 height 8
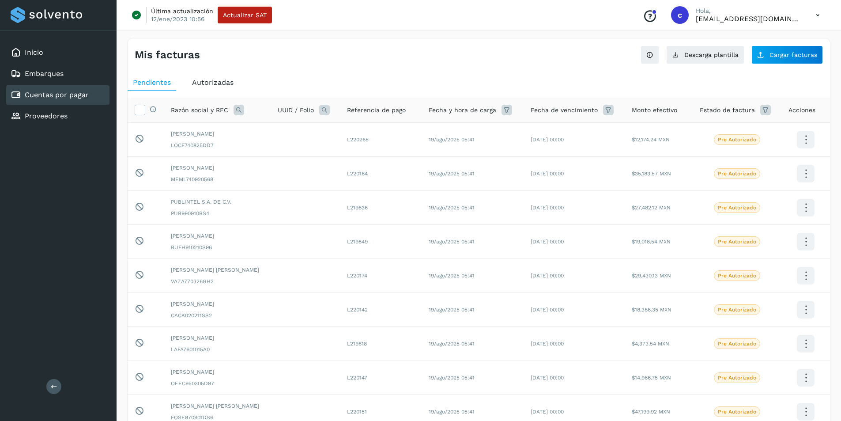
click at [213, 85] on span "Autorizadas" at bounding box center [213, 82] width 42 height 8
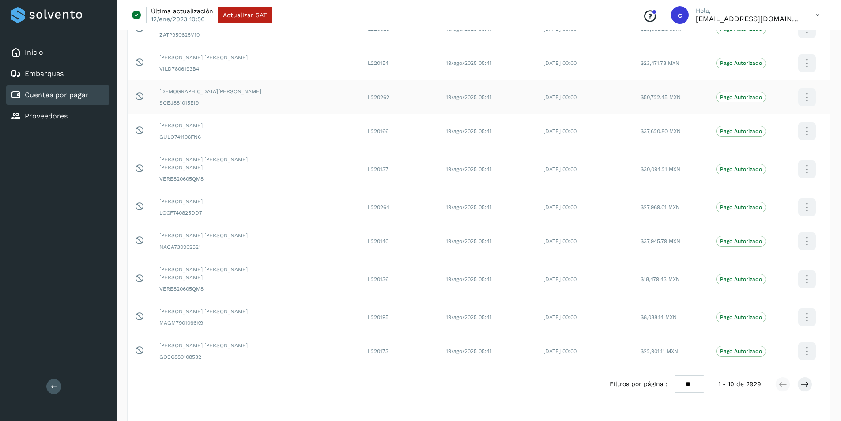
scroll to position [117, 0]
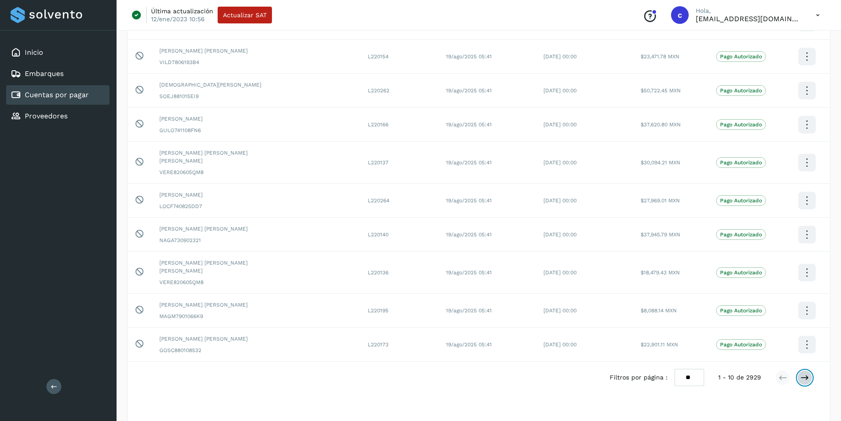
click at [802, 373] on icon at bounding box center [805, 377] width 9 height 9
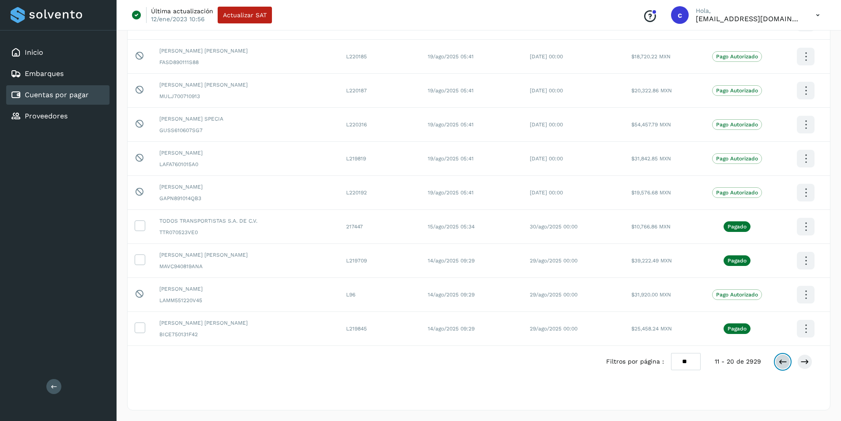
click at [782, 366] on icon at bounding box center [783, 361] width 9 height 9
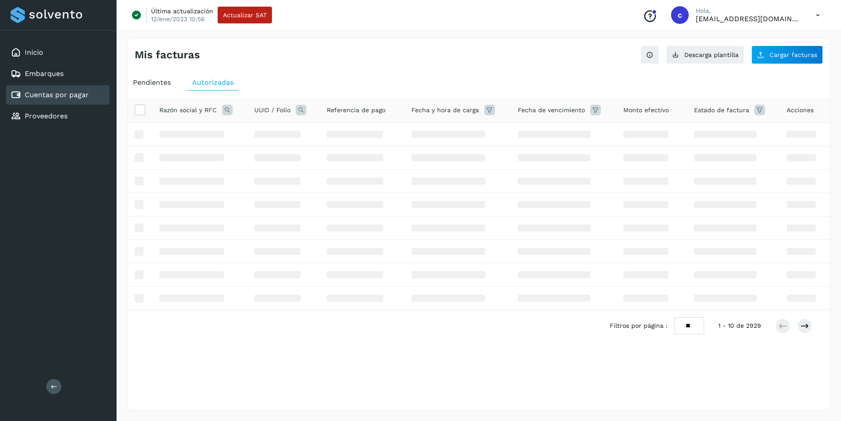
scroll to position [0, 0]
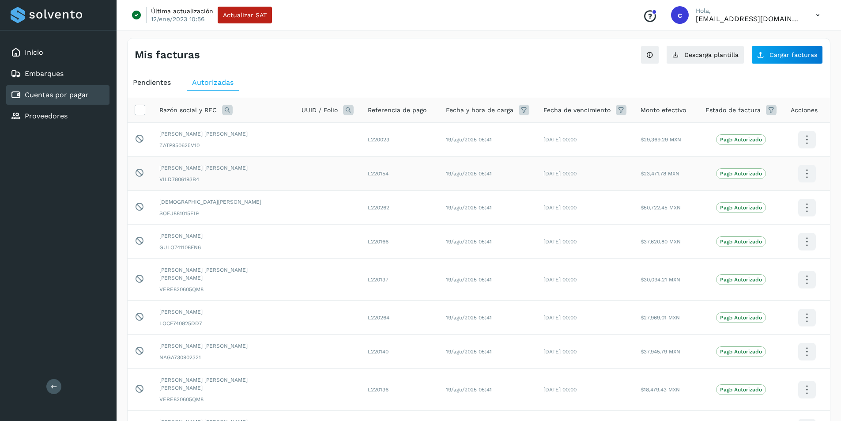
drag, startPoint x: 695, startPoint y: 160, endPoint x: 680, endPoint y: 163, distance: 15.0
click at [699, 160] on td "Pago Autorizado" at bounding box center [741, 174] width 85 height 34
click at [158, 80] on span "Pendientes" at bounding box center [152, 82] width 38 height 8
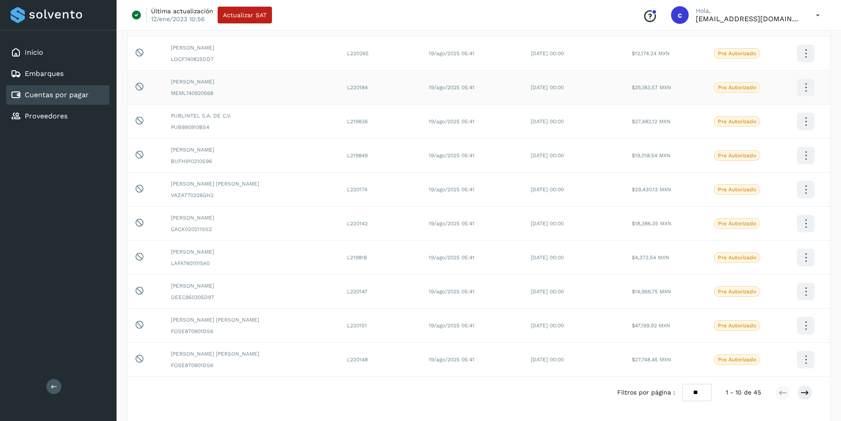
scroll to position [87, 0]
click at [70, 116] on div "Proveedores" at bounding box center [57, 115] width 103 height 19
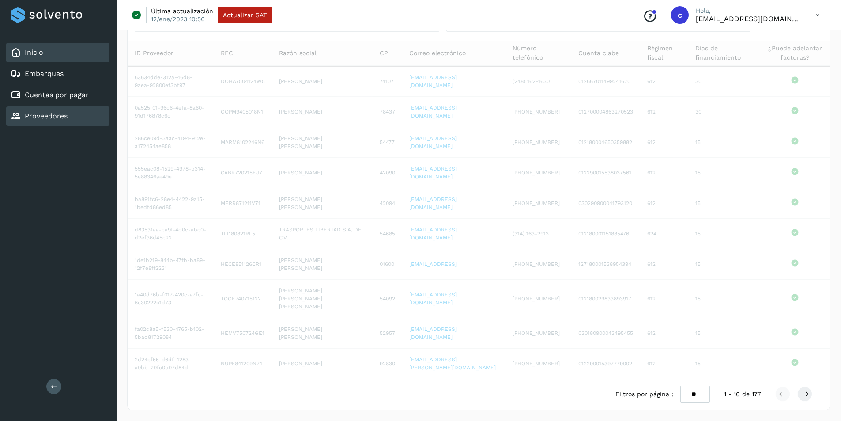
scroll to position [45, 0]
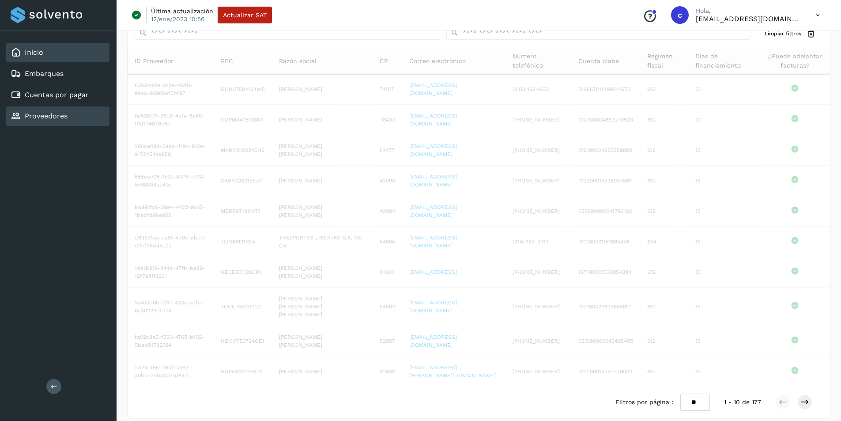
click at [42, 52] on link "Inicio" at bounding box center [34, 52] width 19 height 8
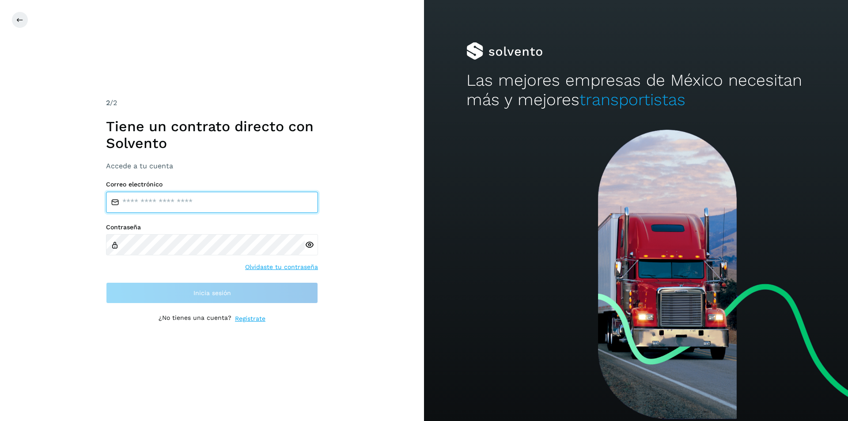
click at [242, 201] on input "email" at bounding box center [212, 202] width 212 height 21
type input "**********"
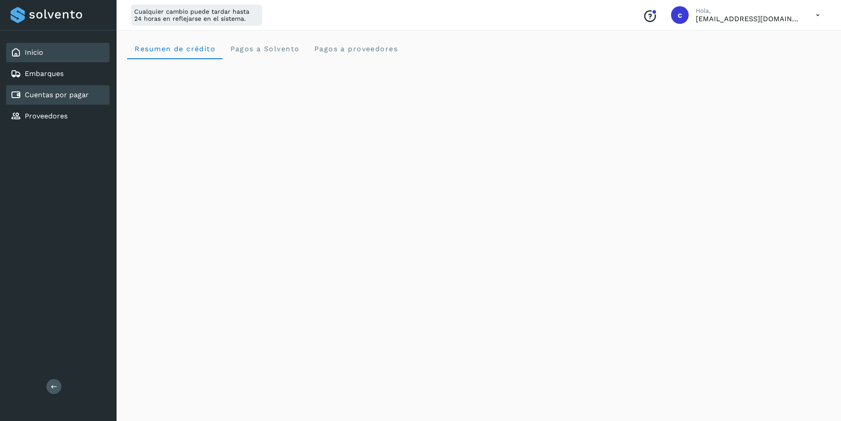
click at [52, 94] on link "Cuentas por pagar" at bounding box center [57, 95] width 64 height 8
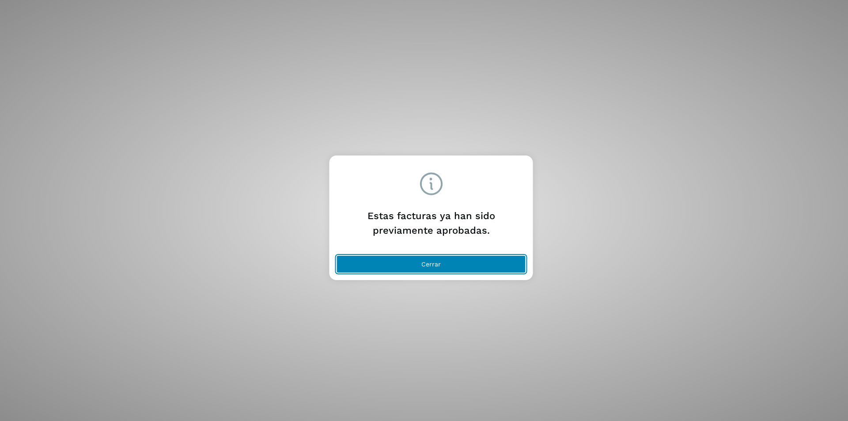
click at [462, 261] on button "Cerrar" at bounding box center [430, 264] width 189 height 18
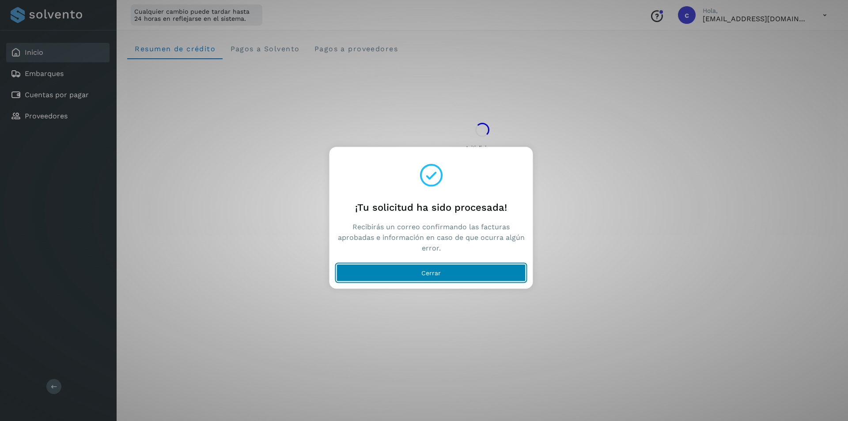
click at [473, 273] on button "Cerrar" at bounding box center [430, 273] width 189 height 18
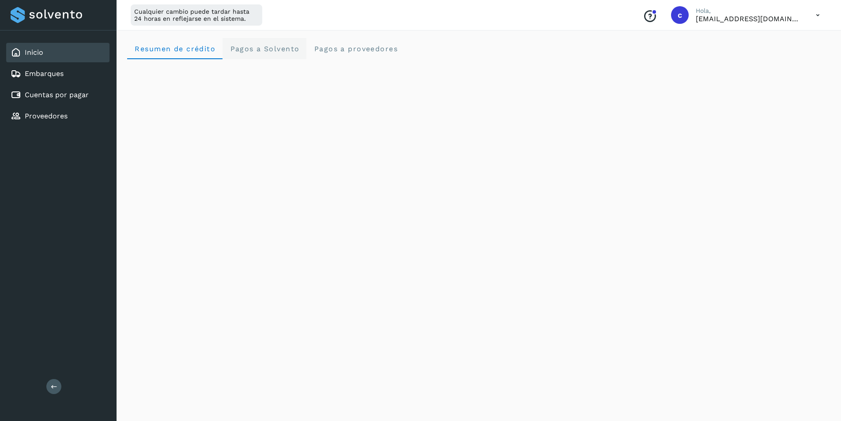
click at [262, 45] on span "Pagos a Solvento" at bounding box center [265, 49] width 70 height 8
click at [70, 84] on div "Inicio Embarques Cuentas por pagar Proveedores" at bounding box center [58, 84] width 117 height 108
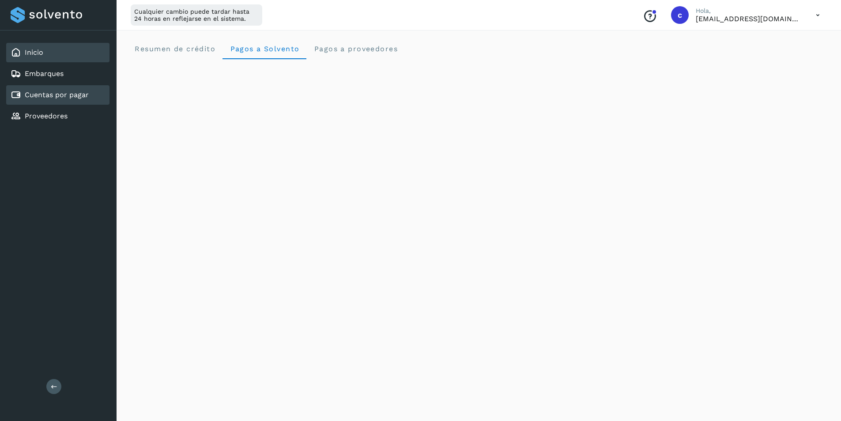
click at [68, 91] on link "Cuentas por pagar" at bounding box center [57, 95] width 64 height 8
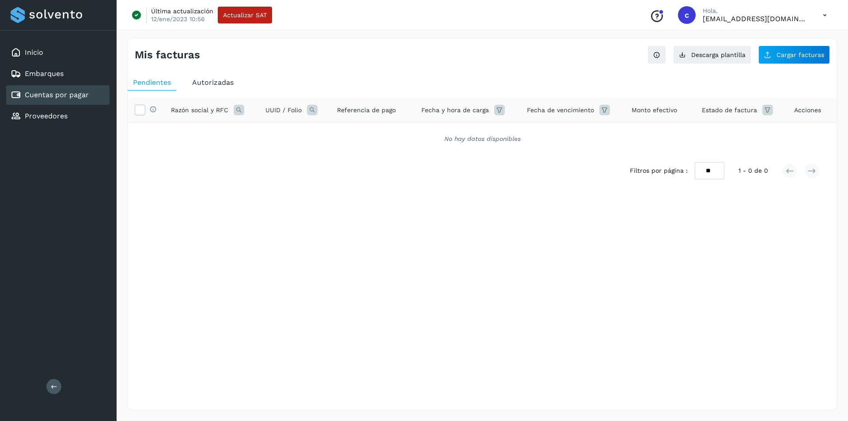
click at [222, 83] on span "Autorizadas" at bounding box center [213, 82] width 42 height 8
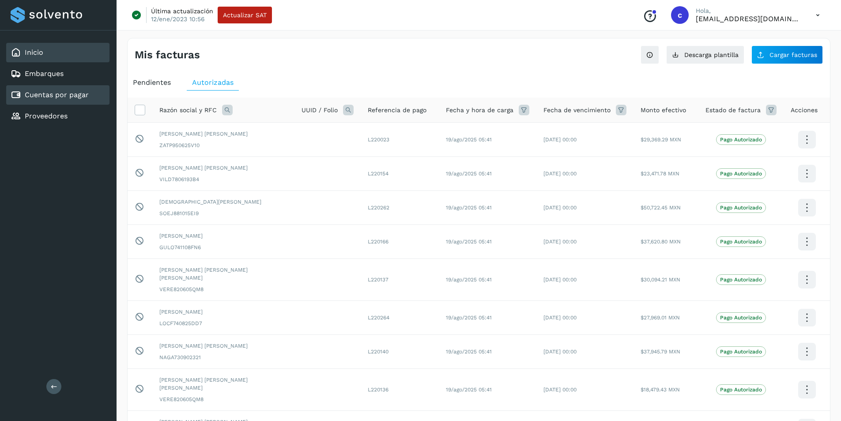
click at [51, 53] on div "Inicio" at bounding box center [57, 52] width 103 height 19
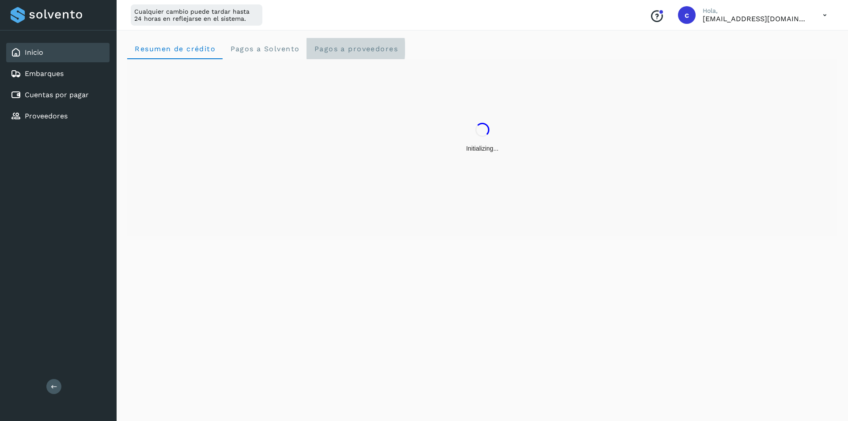
click at [352, 47] on span "Pagos a proveedores" at bounding box center [356, 49] width 84 height 8
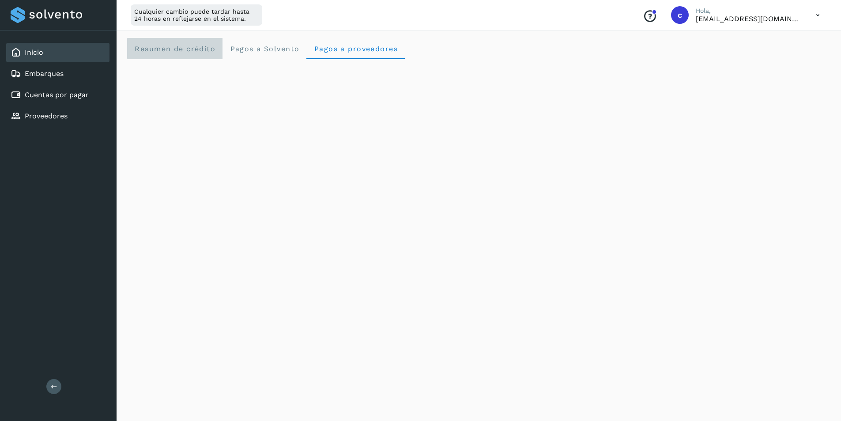
click at [169, 41] on crédito "Resumen de crédito" at bounding box center [174, 48] width 95 height 21
click at [373, 45] on span "Pagos a proveedores" at bounding box center [356, 49] width 84 height 8
